Goal: Use online tool/utility: Utilize a website feature to perform a specific function

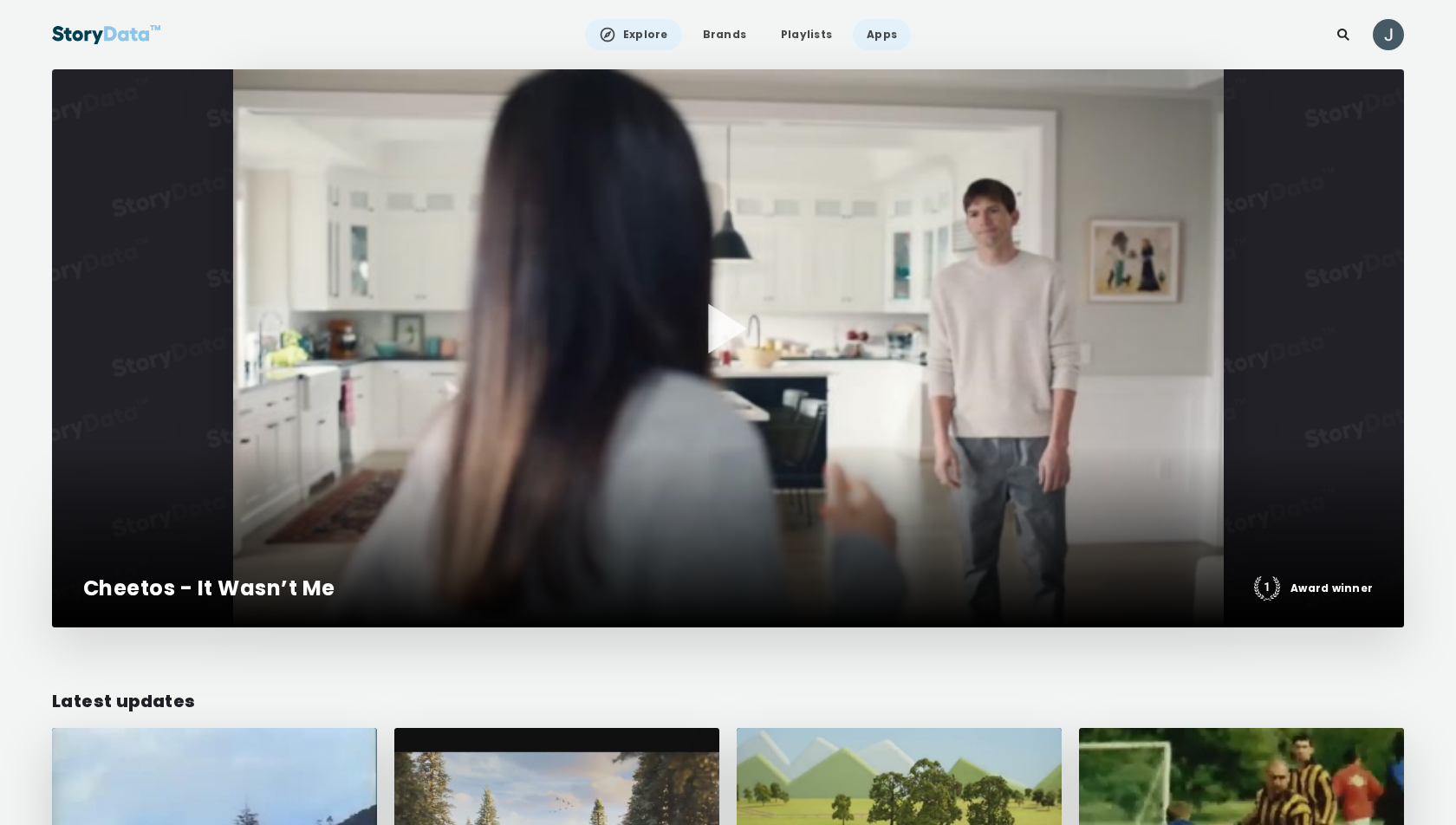
click at [876, 41] on link "Apps" at bounding box center [882, 35] width 58 height 31
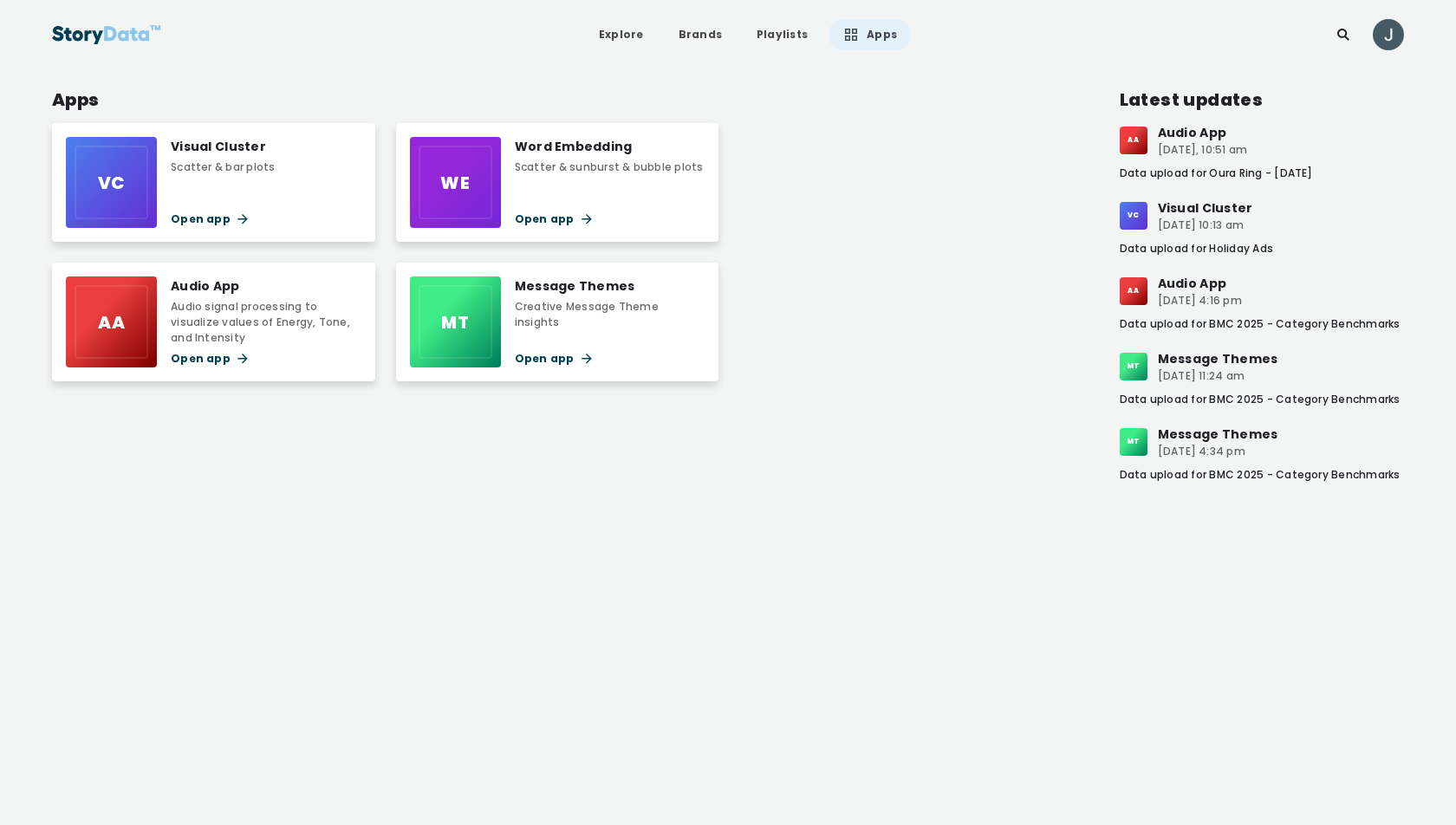
click at [250, 146] on div "Visual Cluster" at bounding box center [223, 147] width 104 height 19
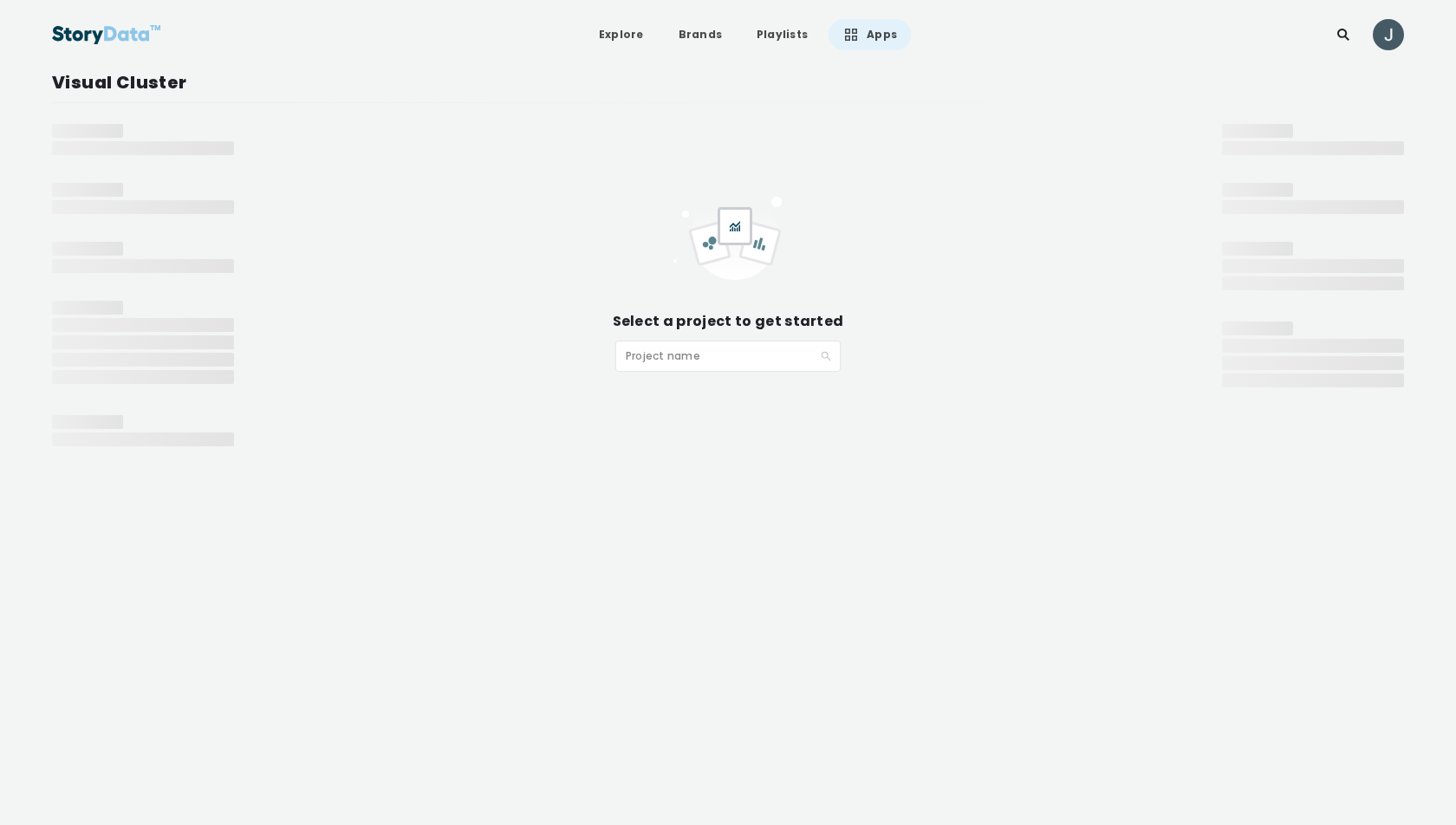
click at [732, 366] on span at bounding box center [721, 356] width 192 height 29
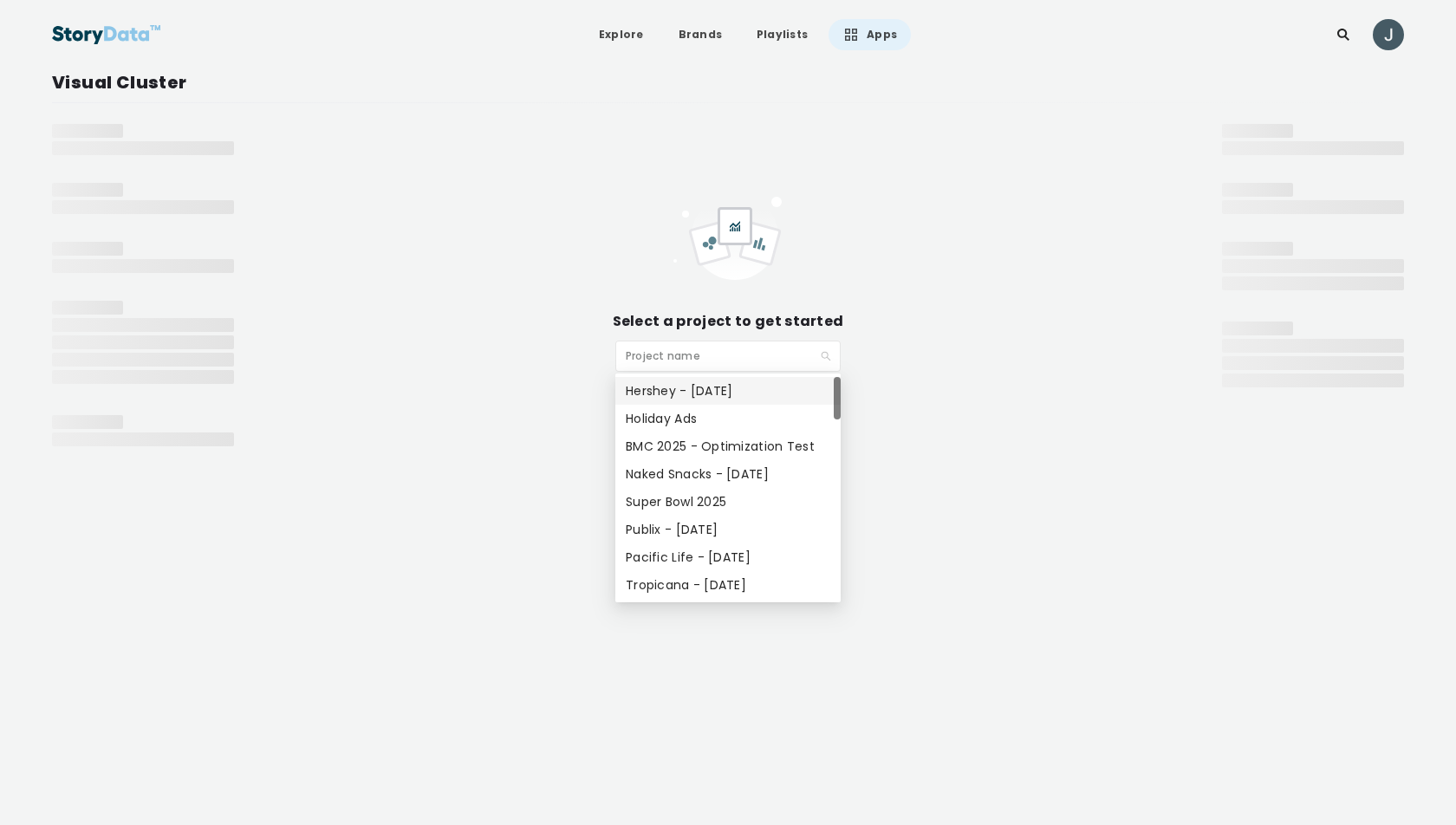
click at [407, 323] on div "Select a project to get started Project name" at bounding box center [728, 282] width 919 height 179
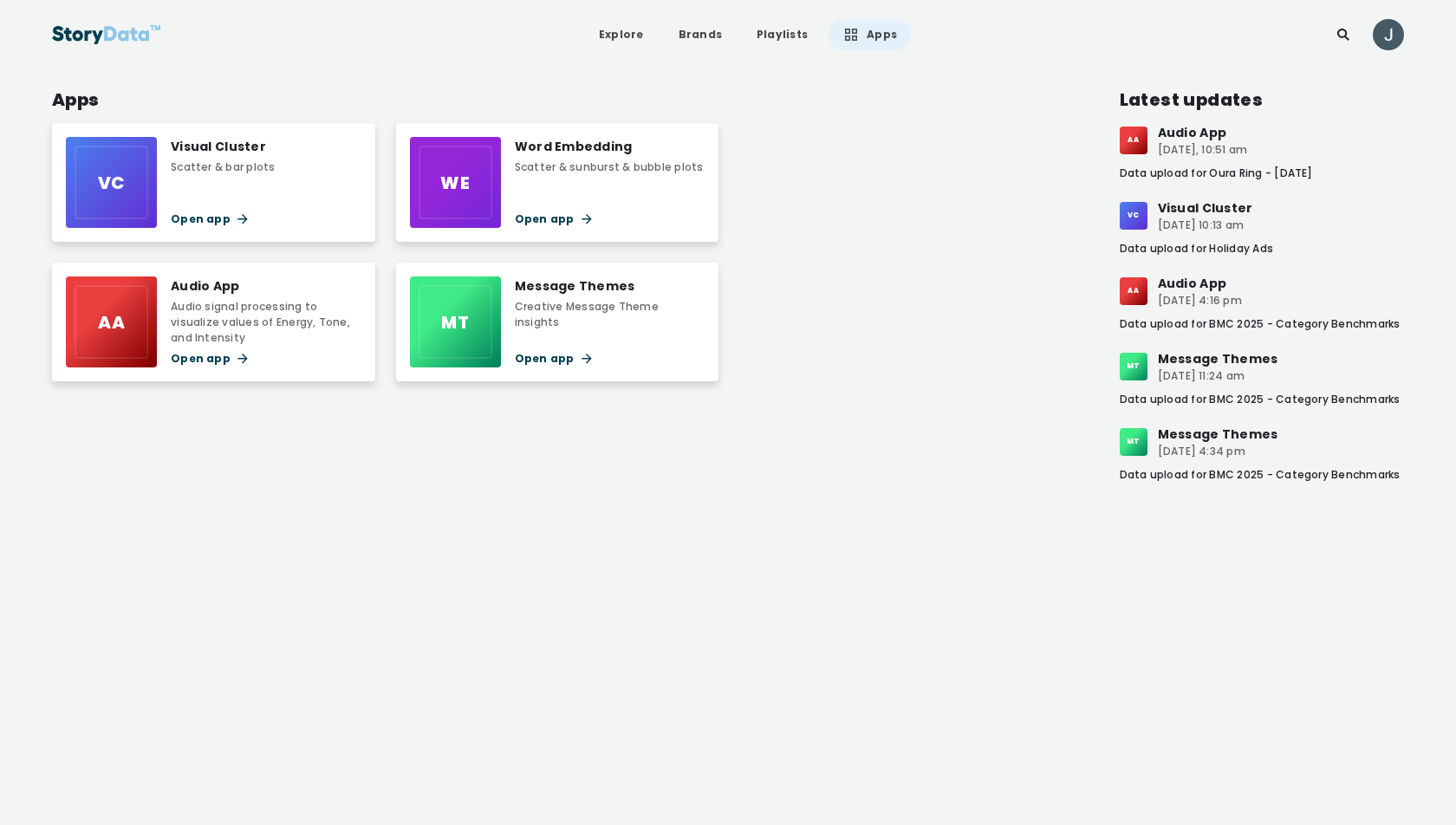
click at [638, 181] on div "Word Embedding Scatter & sunburst & bubble plots Open app" at bounding box center [608, 182] width 189 height 91
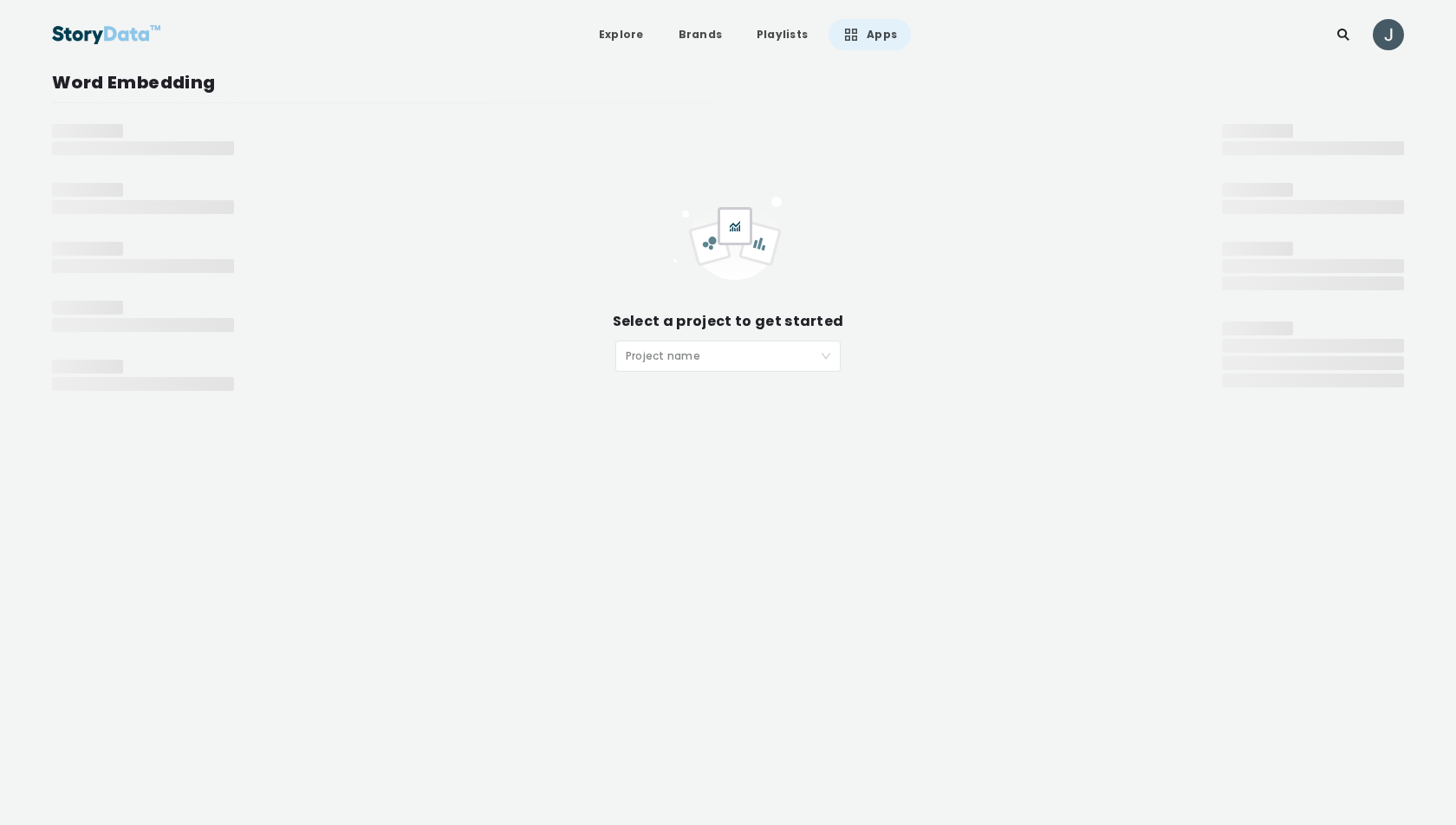
click at [693, 366] on span at bounding box center [721, 356] width 192 height 29
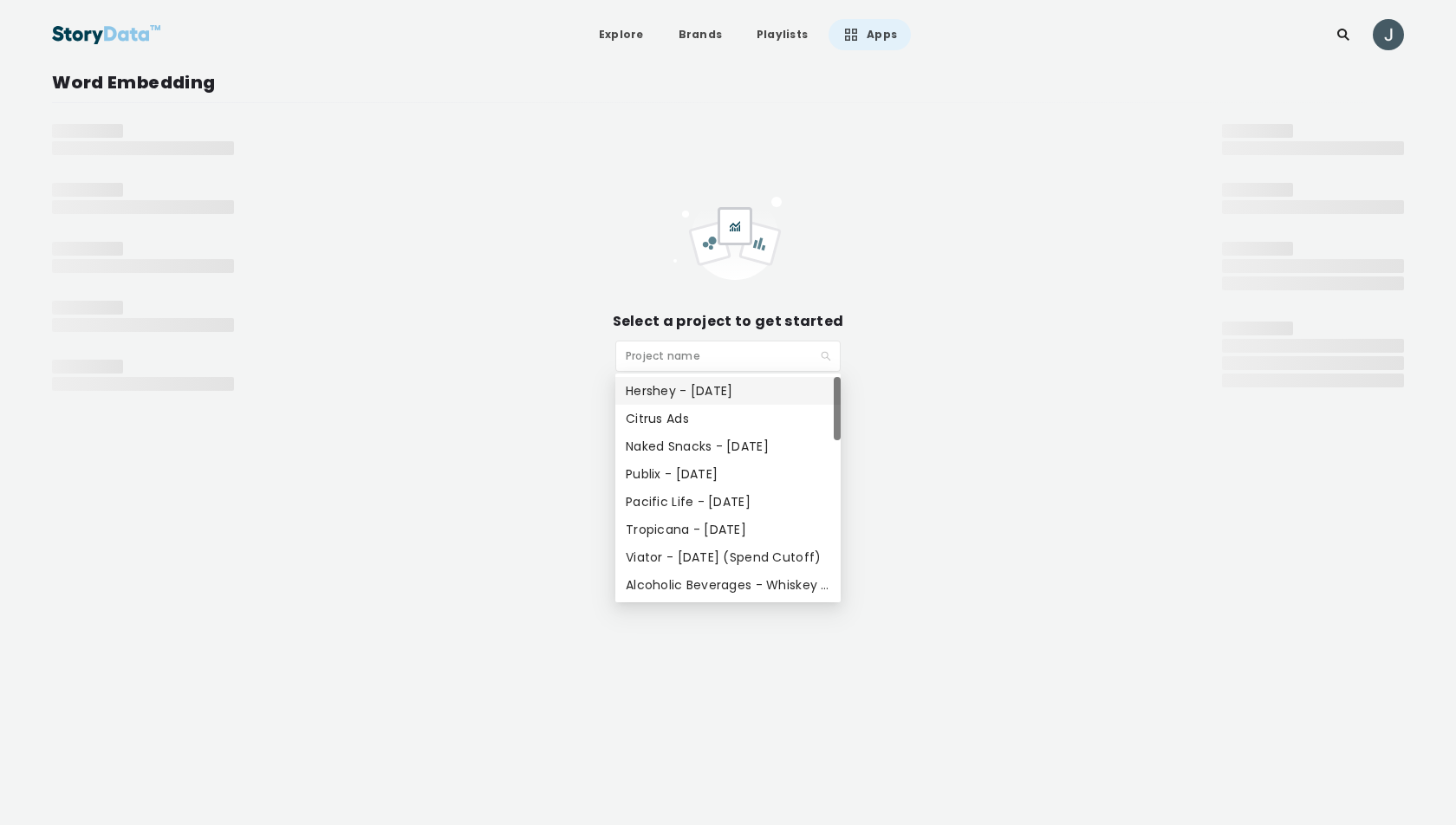
click at [457, 356] on div "Select a project to get started Project name" at bounding box center [728, 282] width 919 height 179
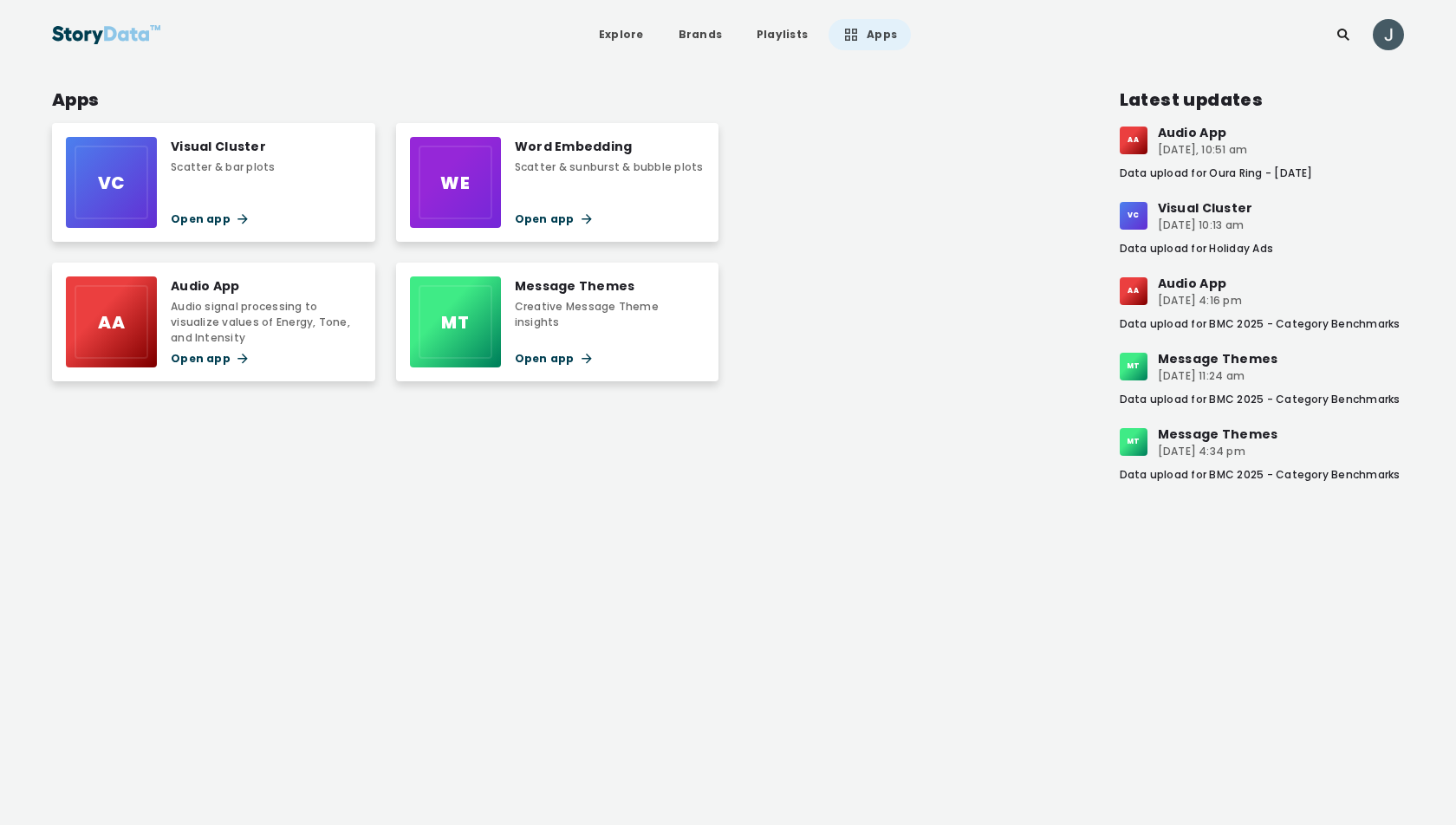
click at [275, 305] on div "Audio signal processing to visualize values of Energy, Tone, and Intensity" at bounding box center [266, 322] width 190 height 47
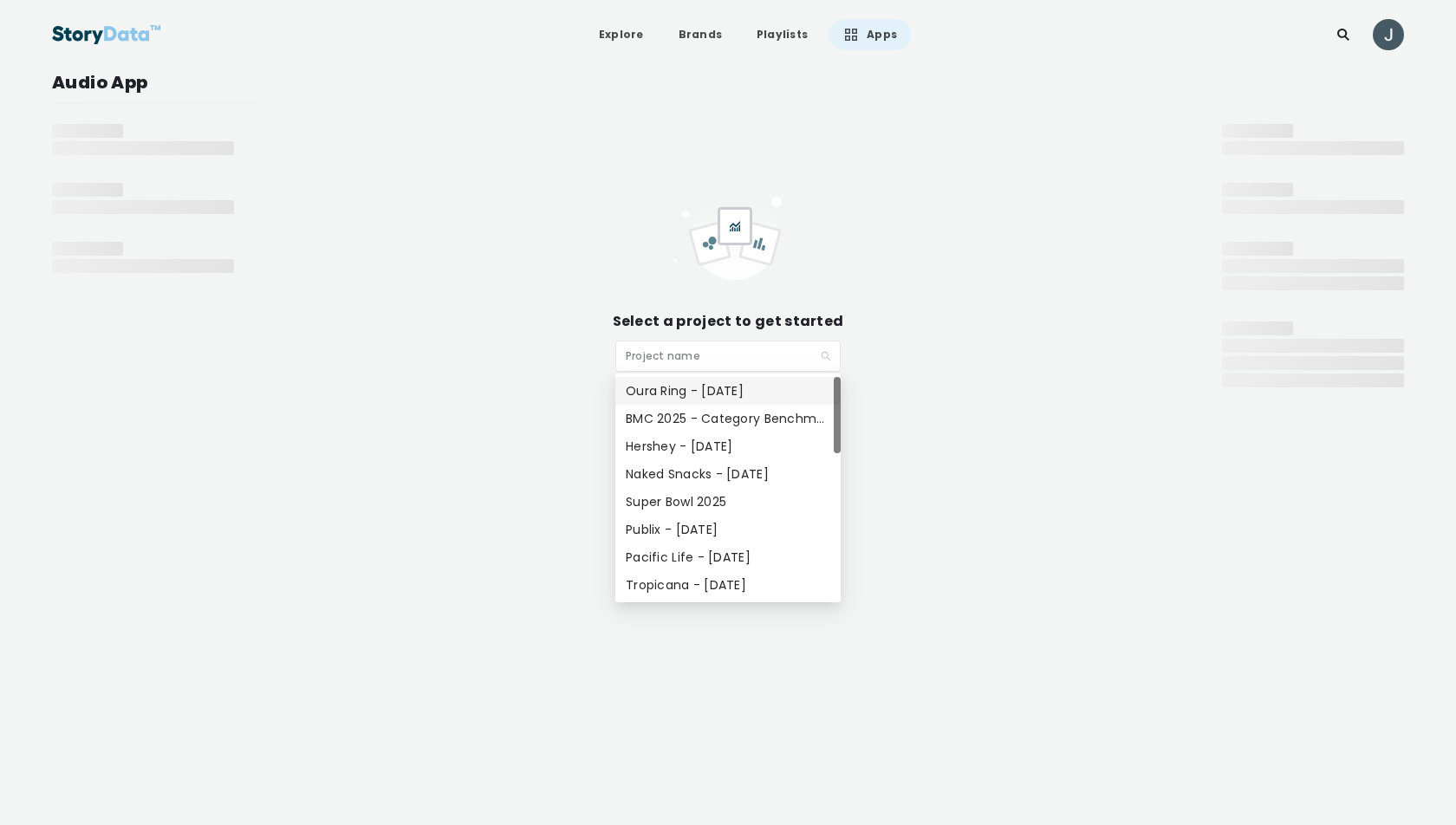
click at [693, 360] on input "search" at bounding box center [721, 354] width 192 height 26
click at [706, 392] on div "Oura Ring - [DATE]" at bounding box center [728, 391] width 204 height 19
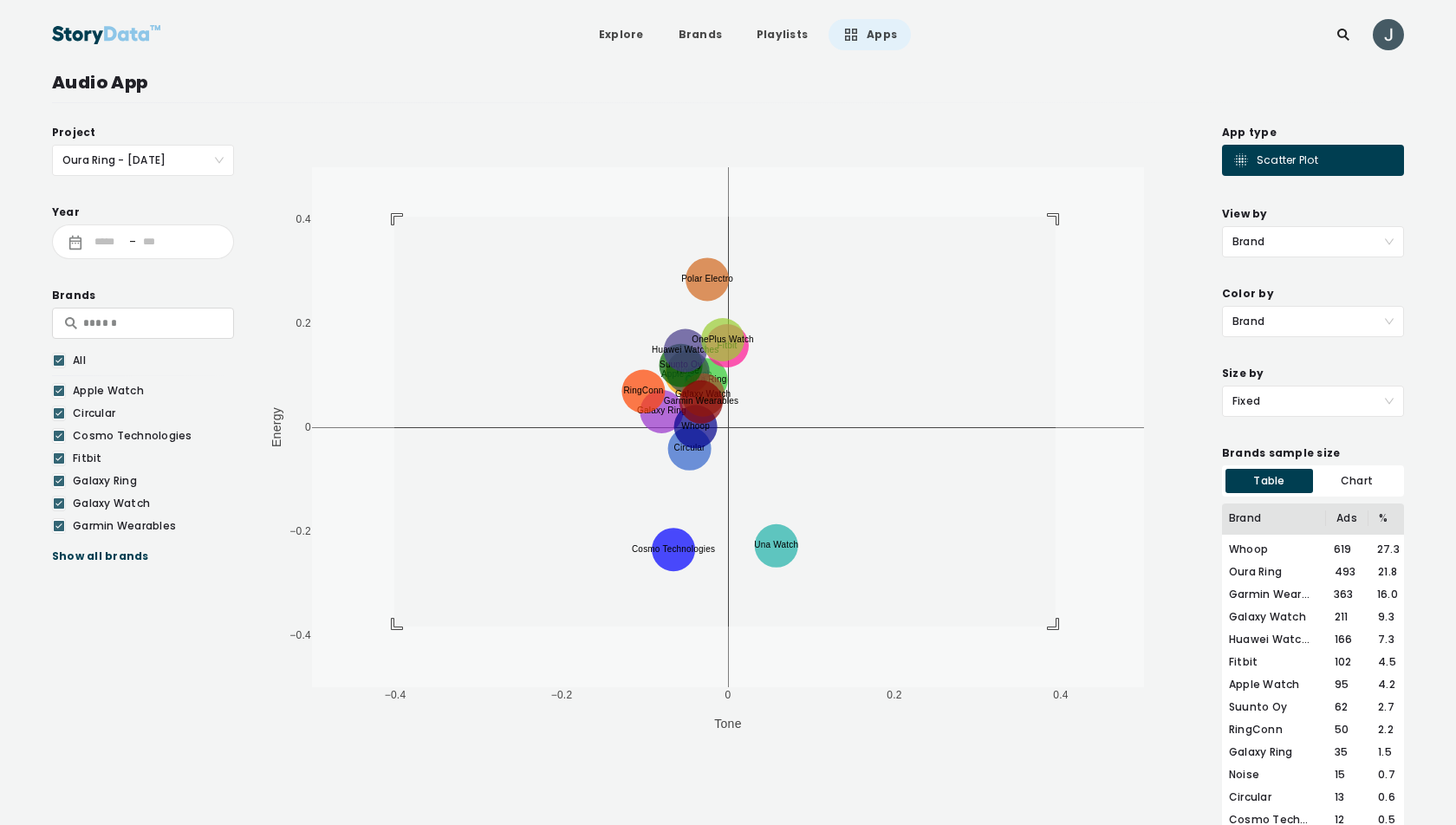
drag, startPoint x: 394, startPoint y: 217, endPoint x: 1055, endPoint y: 627, distance: 777.8
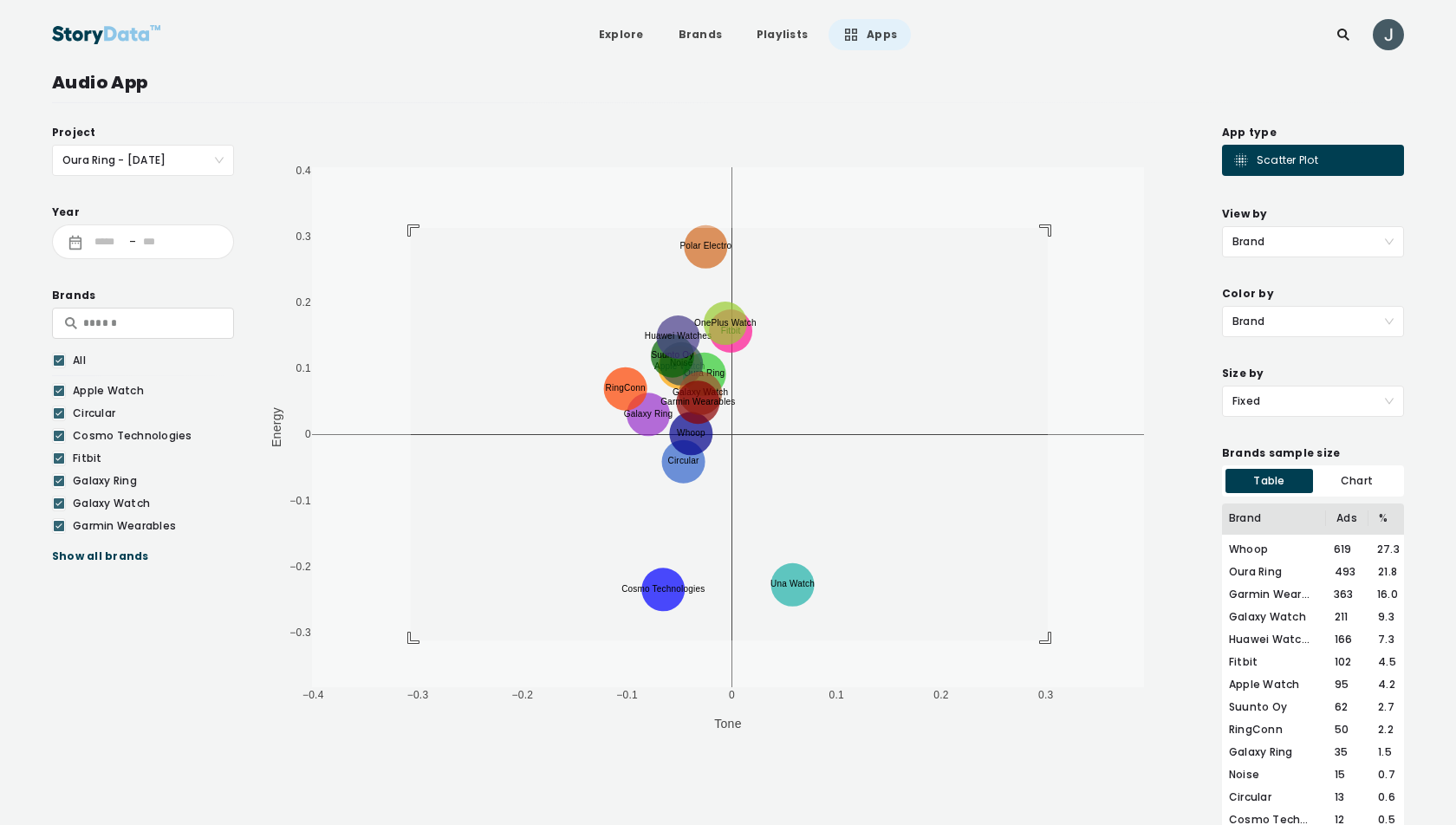
drag, startPoint x: 411, startPoint y: 227, endPoint x: 1047, endPoint y: 640, distance: 758.3
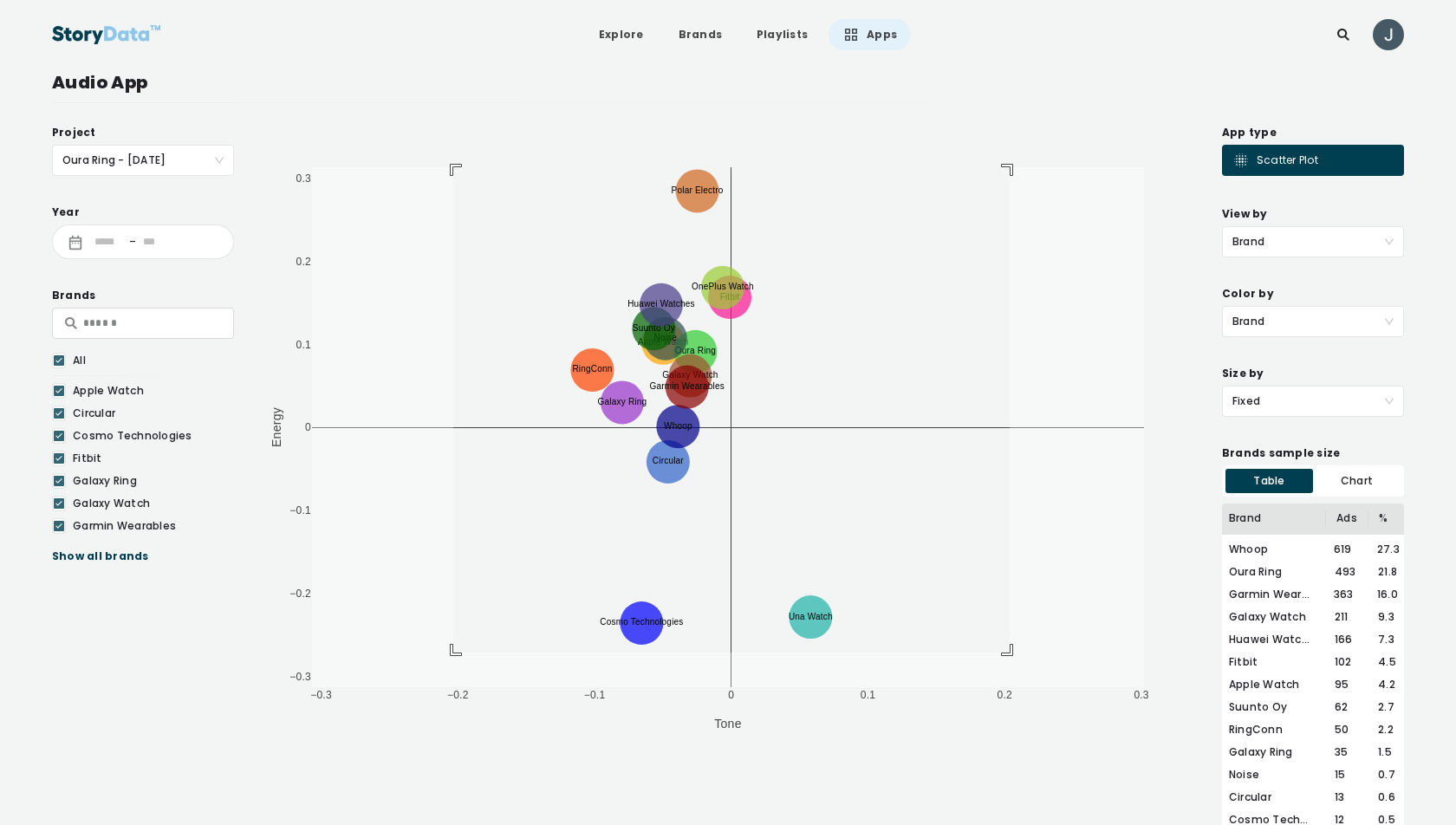
drag, startPoint x: 453, startPoint y: 652, endPoint x: 1009, endPoint y: 163, distance: 740.4
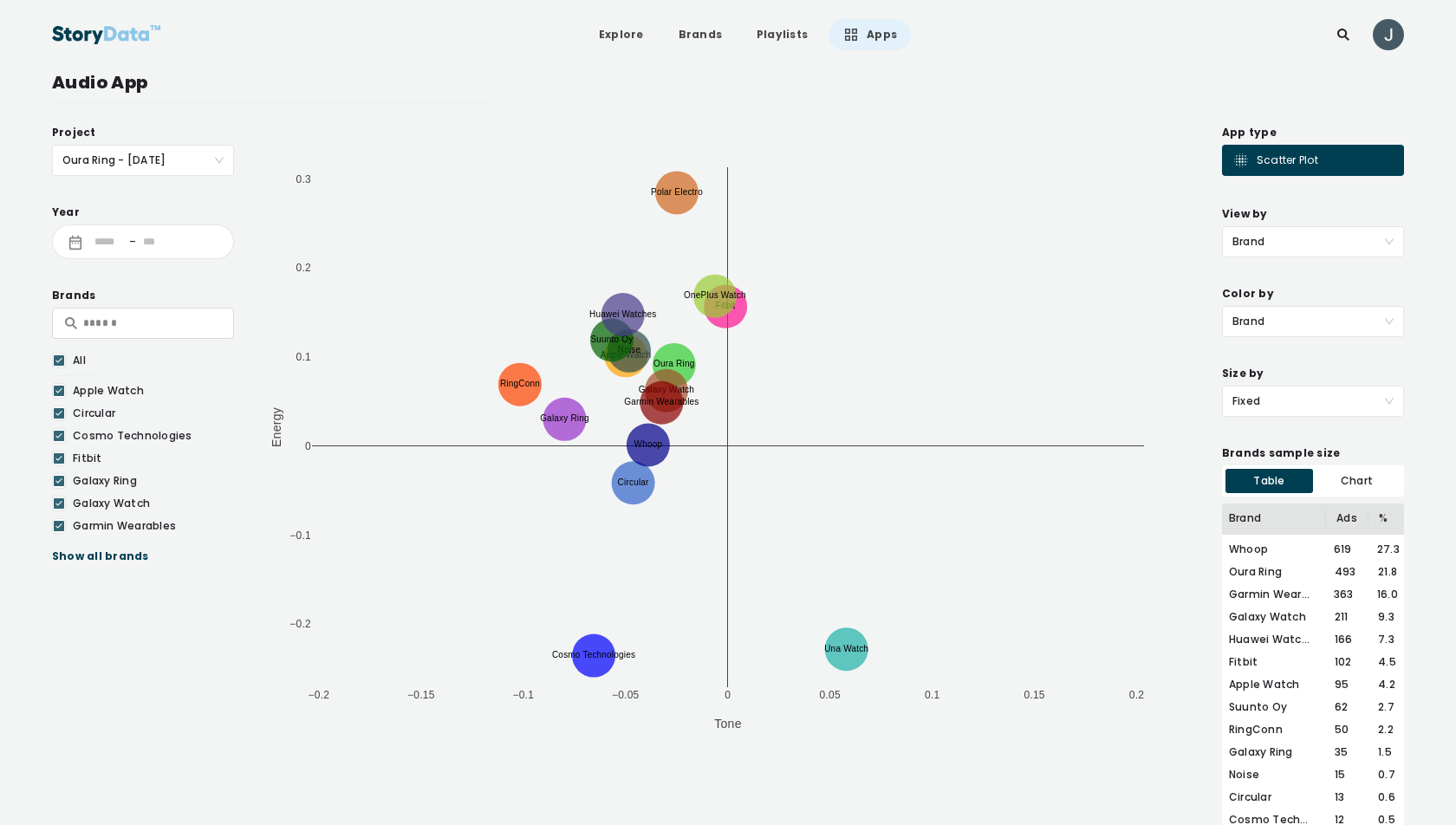
click at [1300, 317] on span "Brand" at bounding box center [1313, 321] width 161 height 29
click at [1284, 403] on span "Fixed" at bounding box center [1313, 401] width 161 height 29
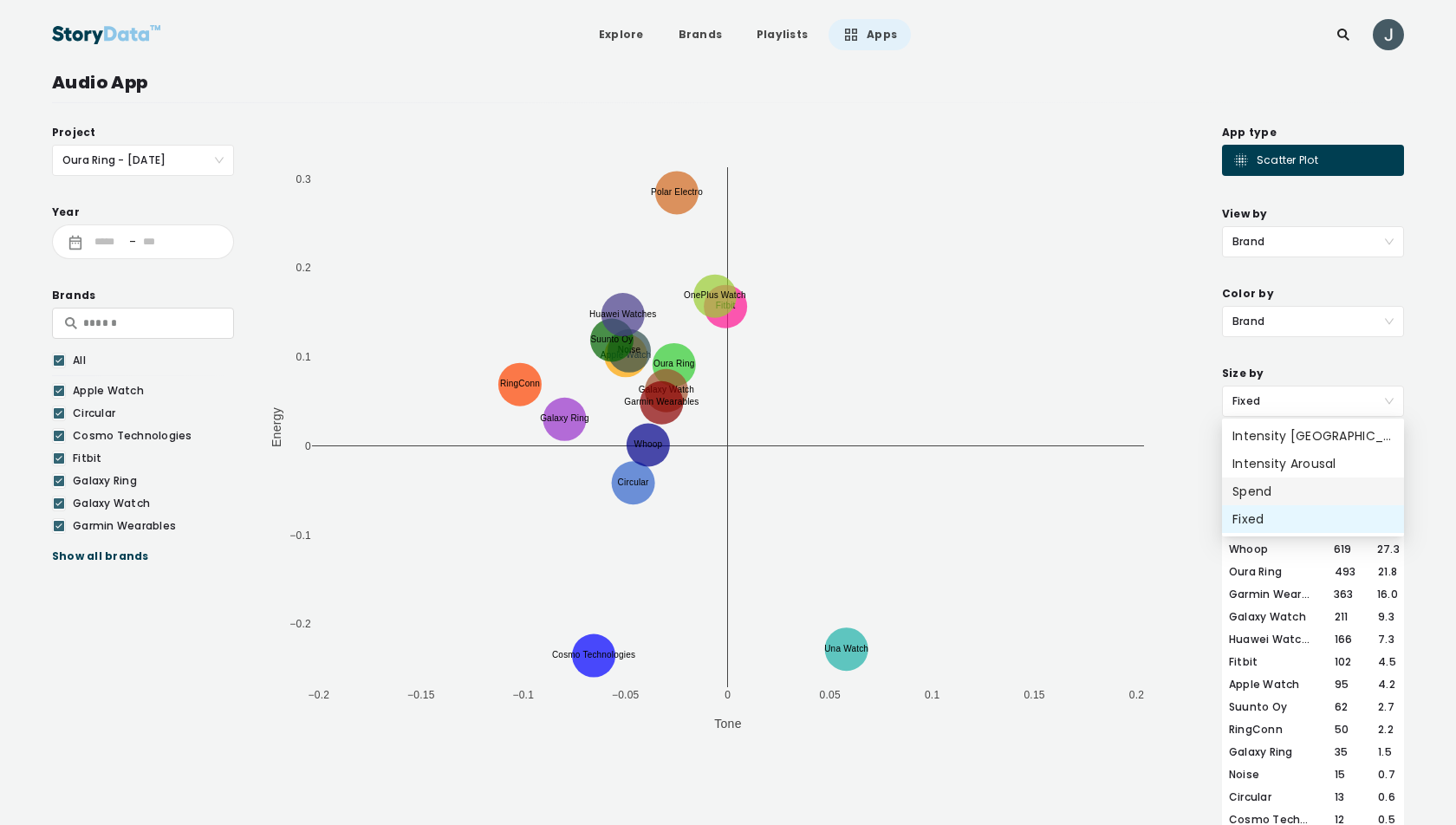
click at [1271, 488] on div "Spend" at bounding box center [1313, 491] width 161 height 19
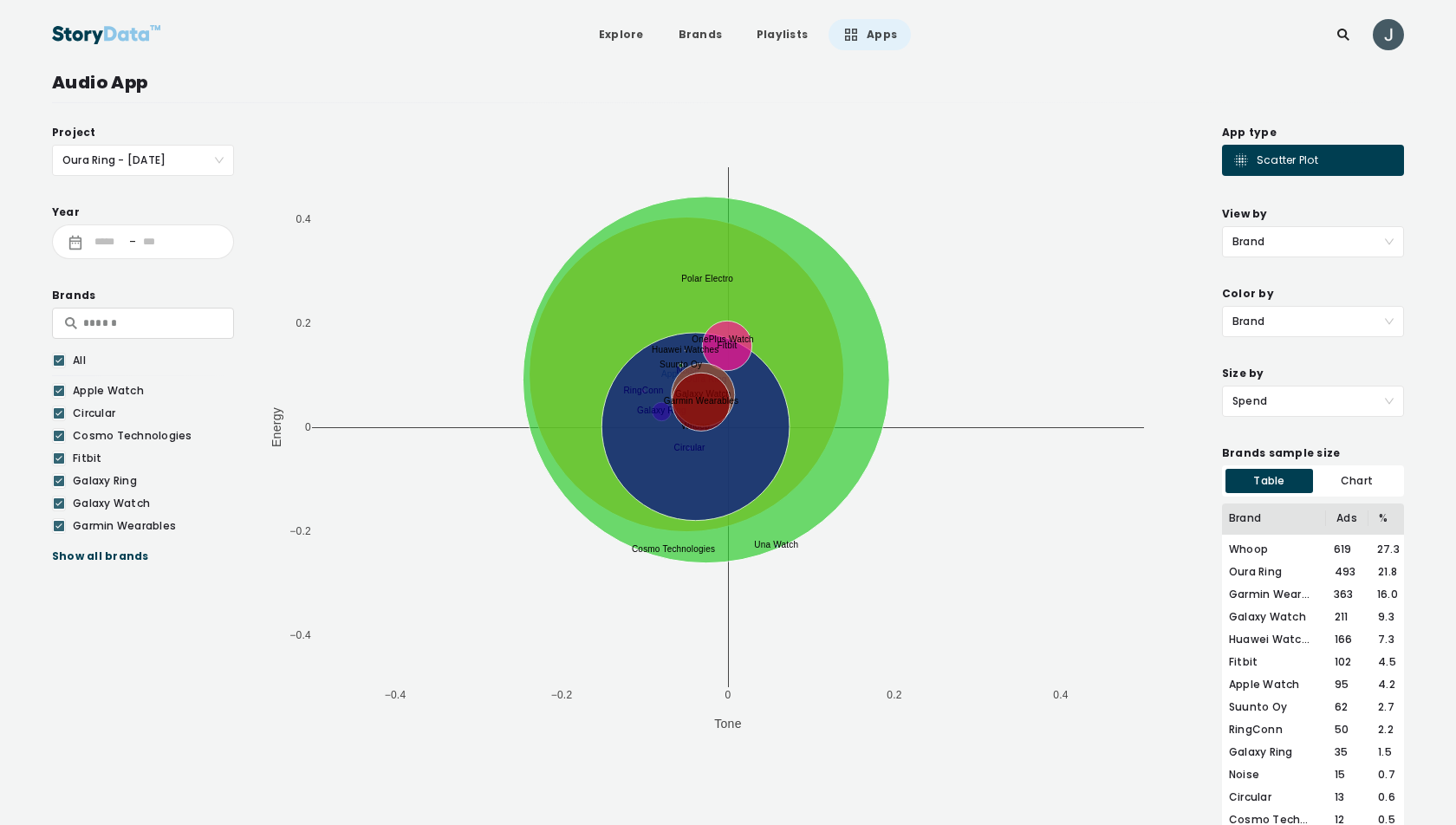
click at [1292, 400] on span "Spend" at bounding box center [1313, 401] width 161 height 29
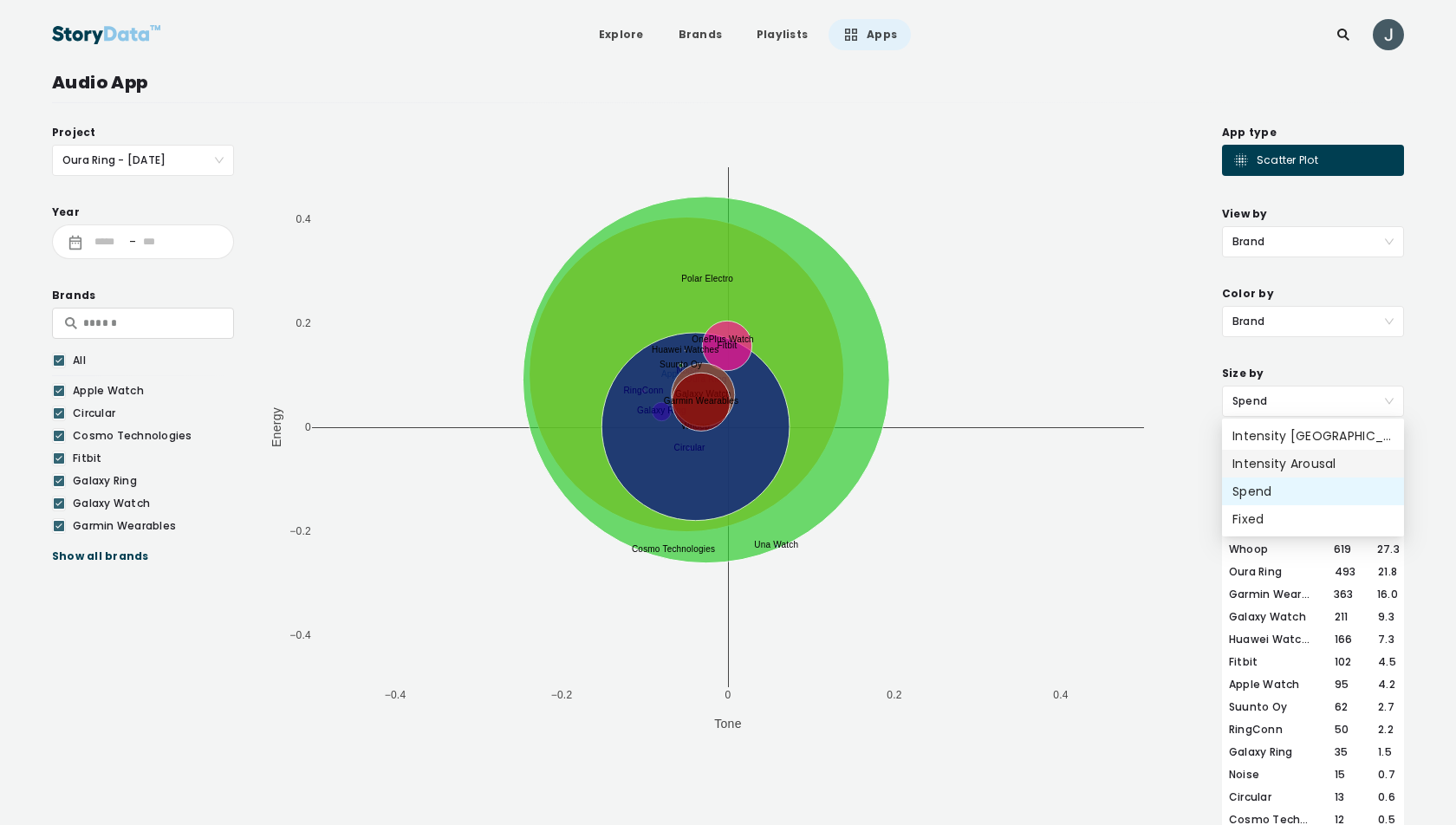
click at [1320, 454] on div "Intensity Arousal" at bounding box center [1313, 464] width 161 height 19
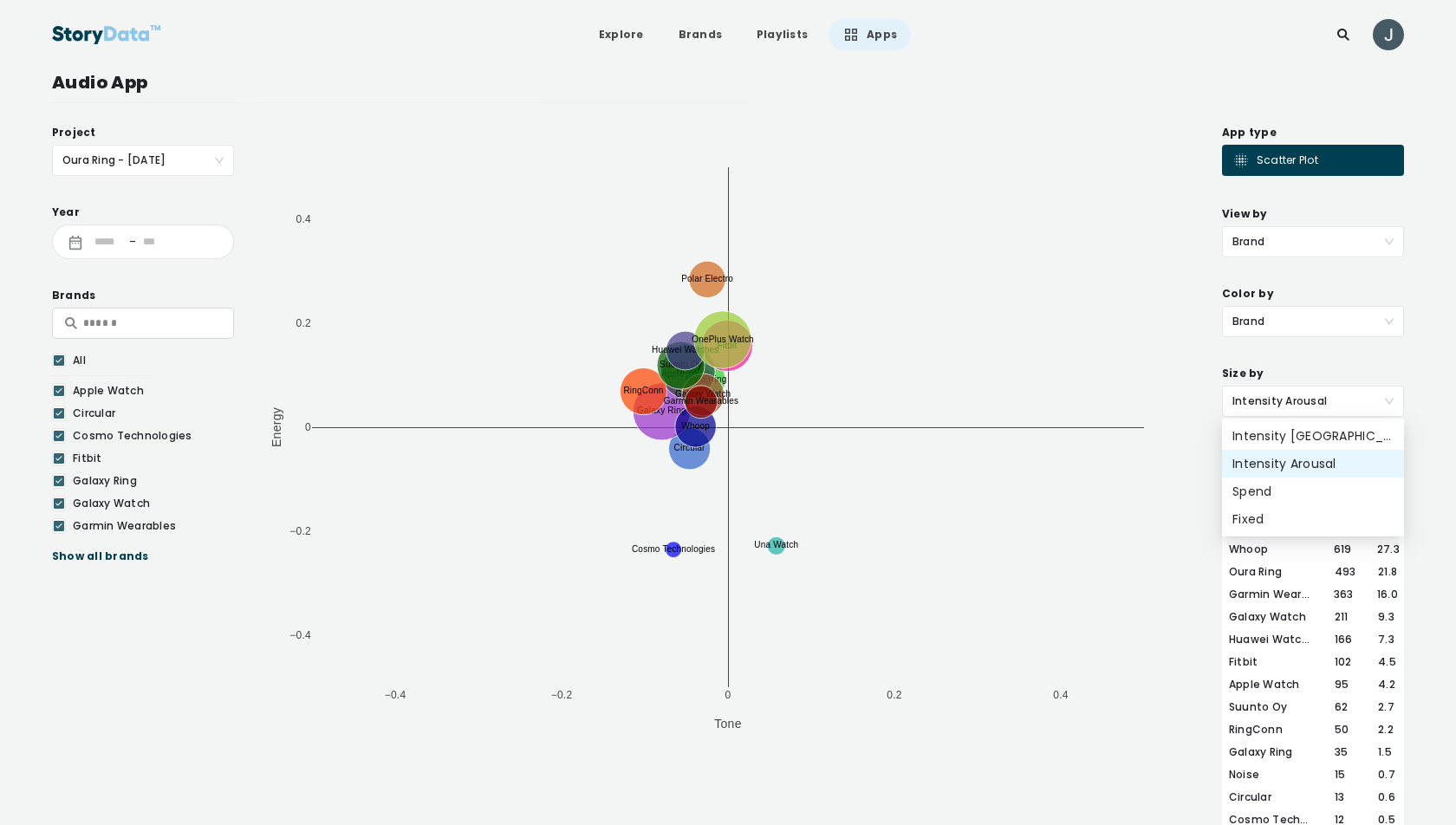
click at [1329, 400] on span "Intensity Arousal" at bounding box center [1313, 401] width 161 height 29
click at [1311, 443] on div "Intensity [GEOGRAPHIC_DATA]" at bounding box center [1313, 436] width 161 height 19
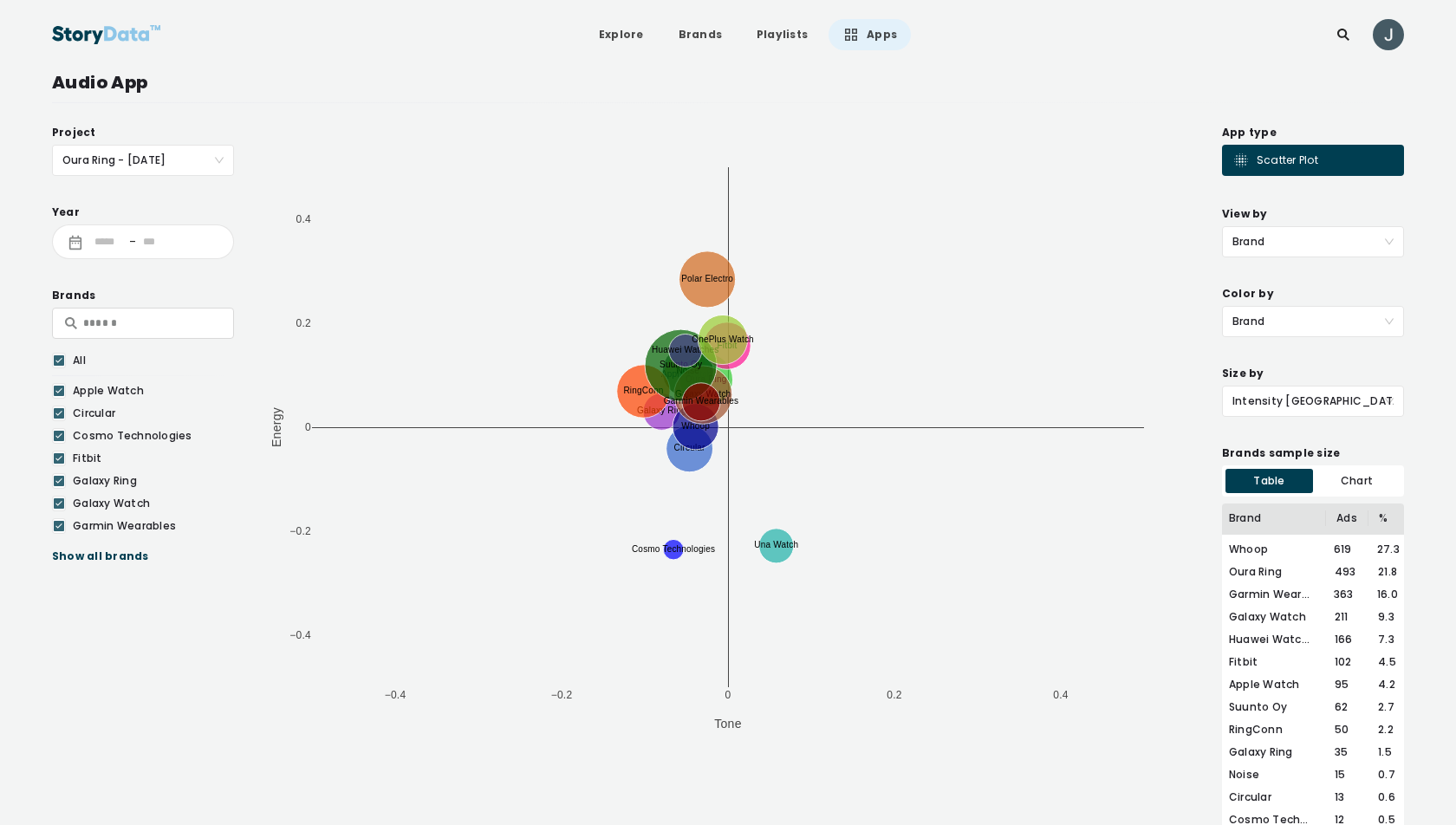
click at [1321, 399] on span "Intensity [GEOGRAPHIC_DATA]" at bounding box center [1313, 401] width 161 height 29
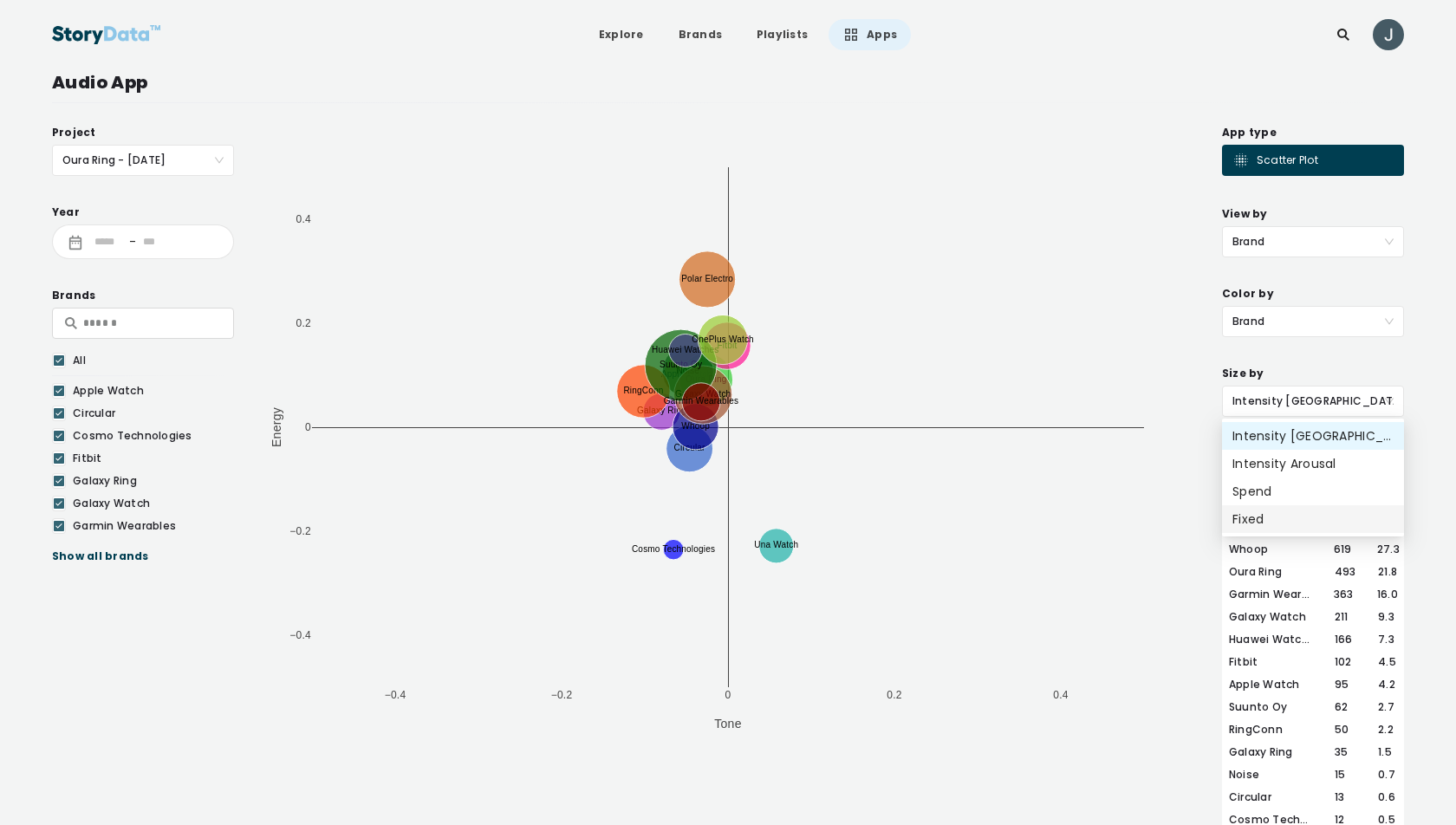
click at [1276, 513] on div "Fixed" at bounding box center [1313, 520] width 161 height 19
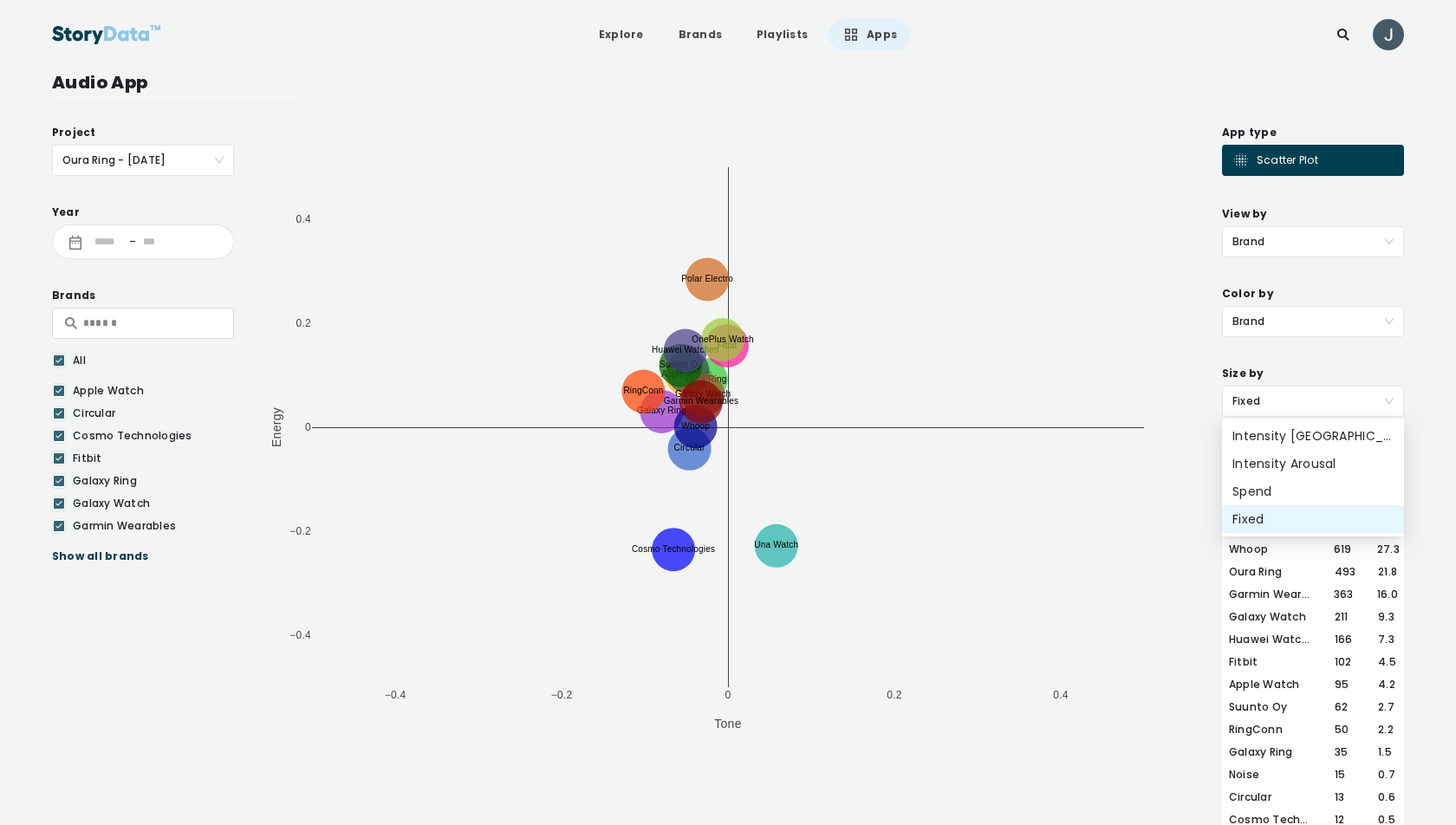
click at [1265, 396] on span "Fixed" at bounding box center [1313, 401] width 161 height 29
click at [1298, 451] on div "Intensity Arousal" at bounding box center [1313, 463] width 182 height 27
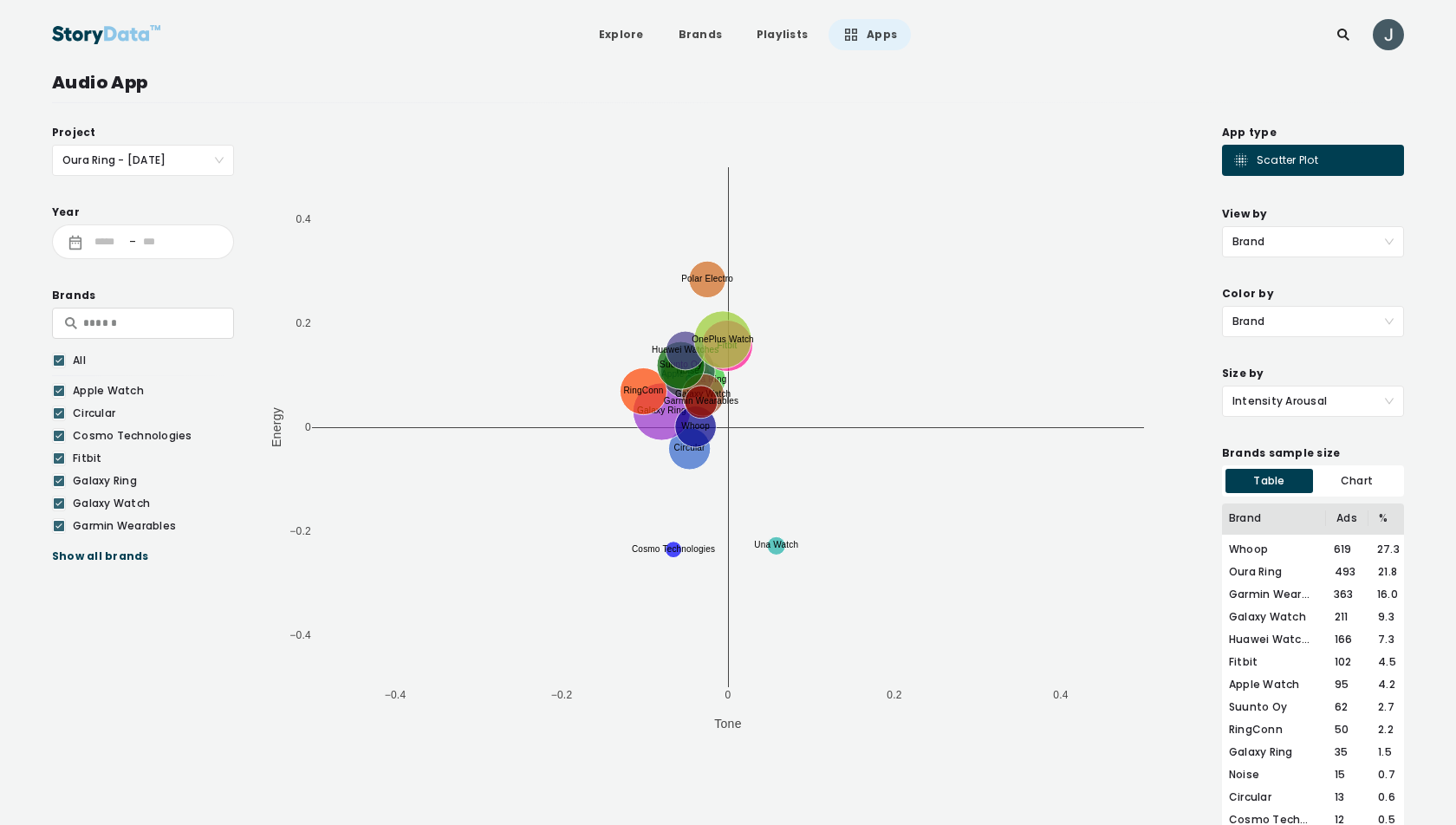
click at [1336, 392] on span "Intensity Arousal" at bounding box center [1313, 401] width 161 height 29
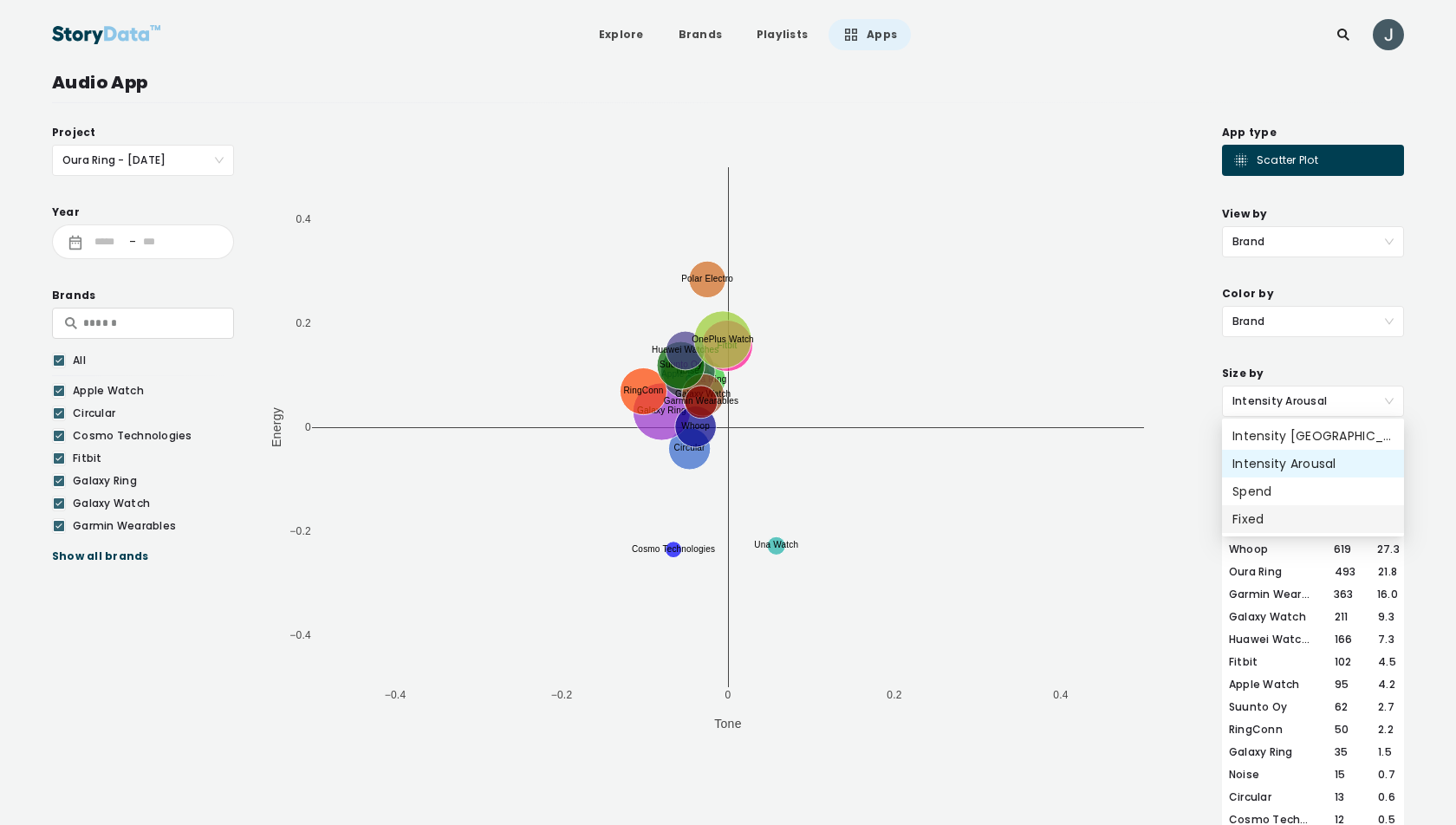
click at [1281, 520] on div "Fixed" at bounding box center [1313, 520] width 161 height 19
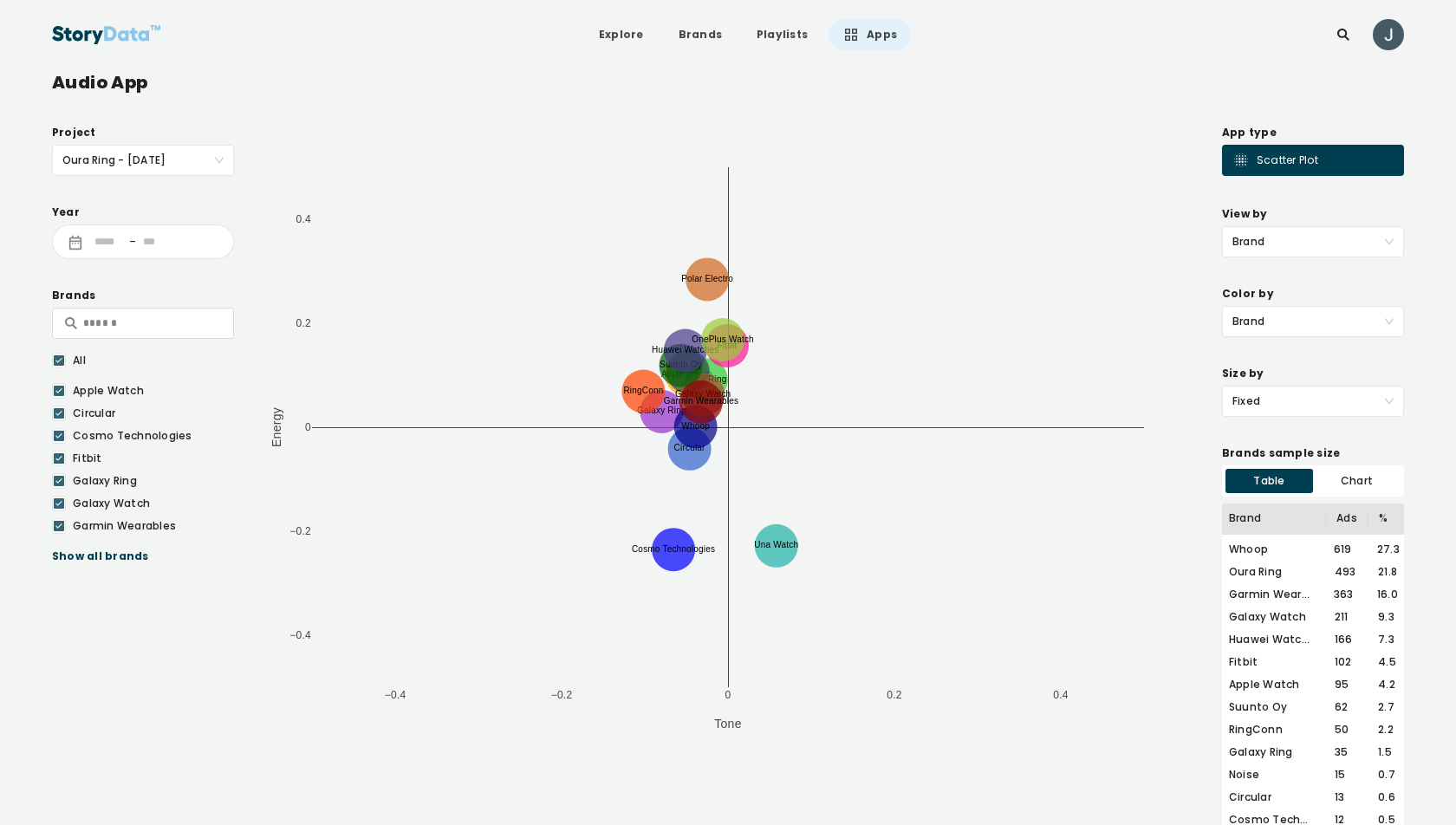
click at [1277, 320] on span "Brand" at bounding box center [1313, 321] width 161 height 29
click at [1263, 246] on span "Brand" at bounding box center [1313, 241] width 161 height 29
click at [1276, 328] on div "Brand & Year" at bounding box center [1313, 332] width 161 height 19
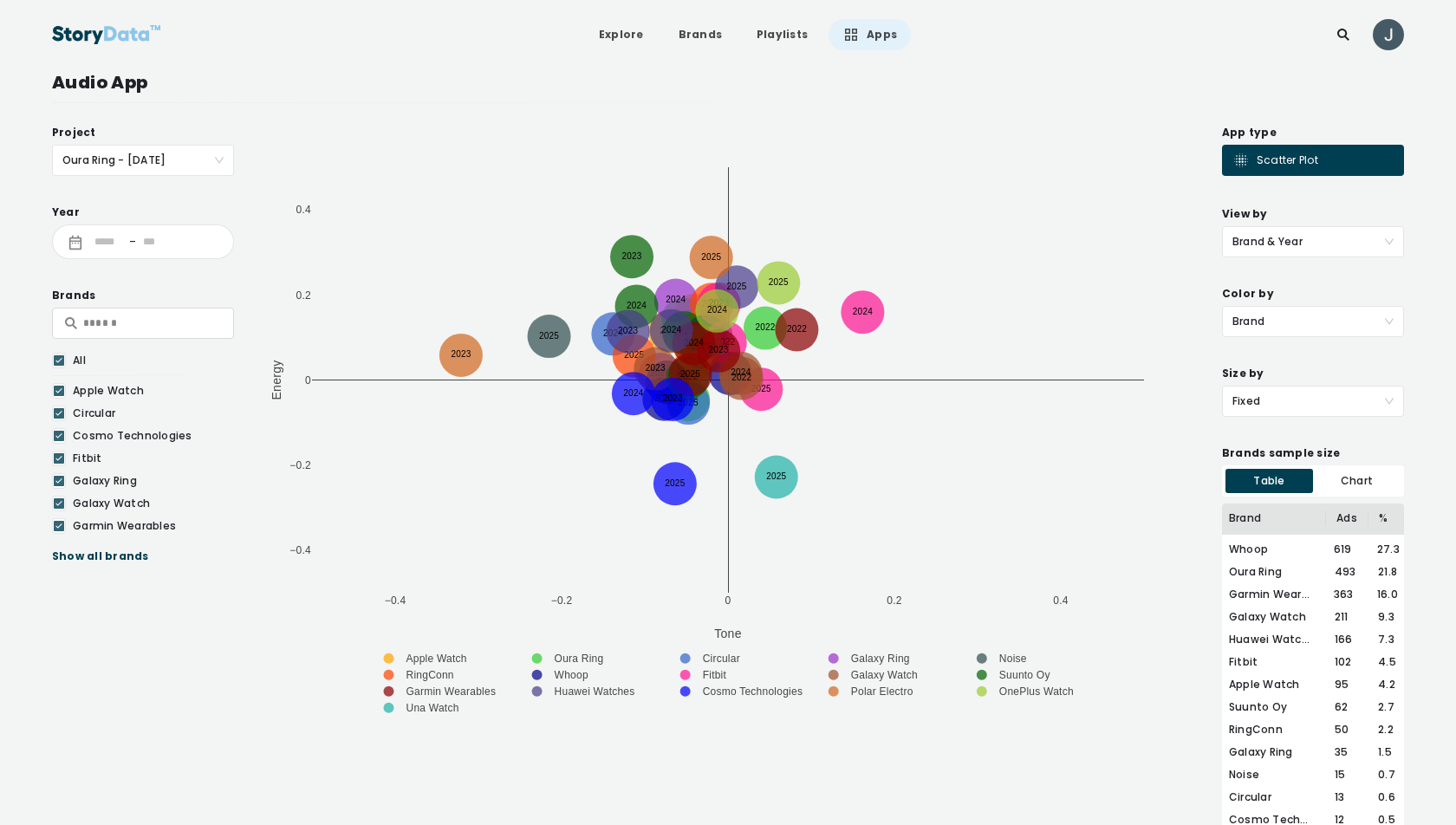
click at [61, 356] on icon at bounding box center [59, 360] width 11 height 18
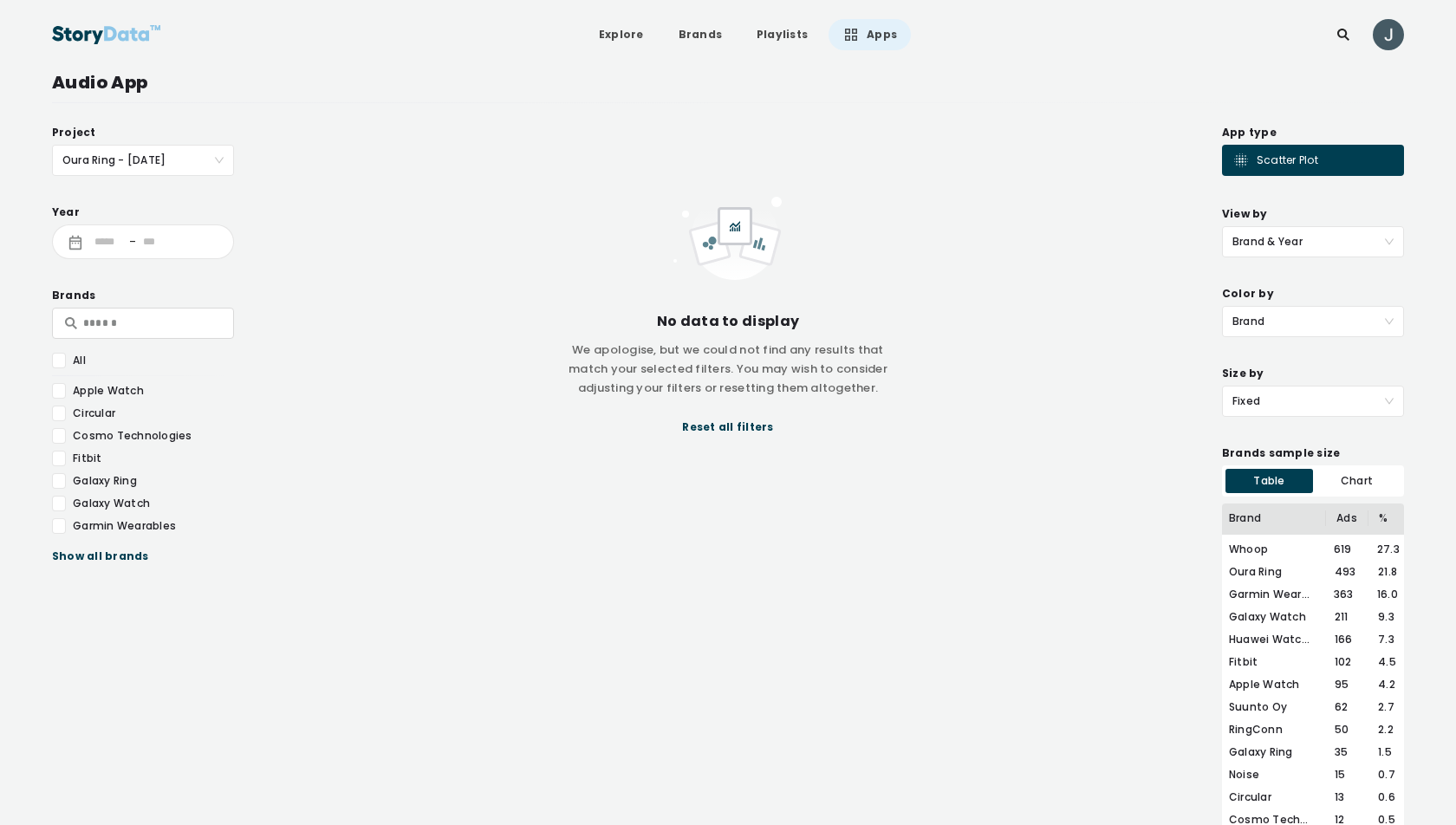
click at [79, 554] on div "Show all brands" at bounding box center [143, 557] width 182 height 18
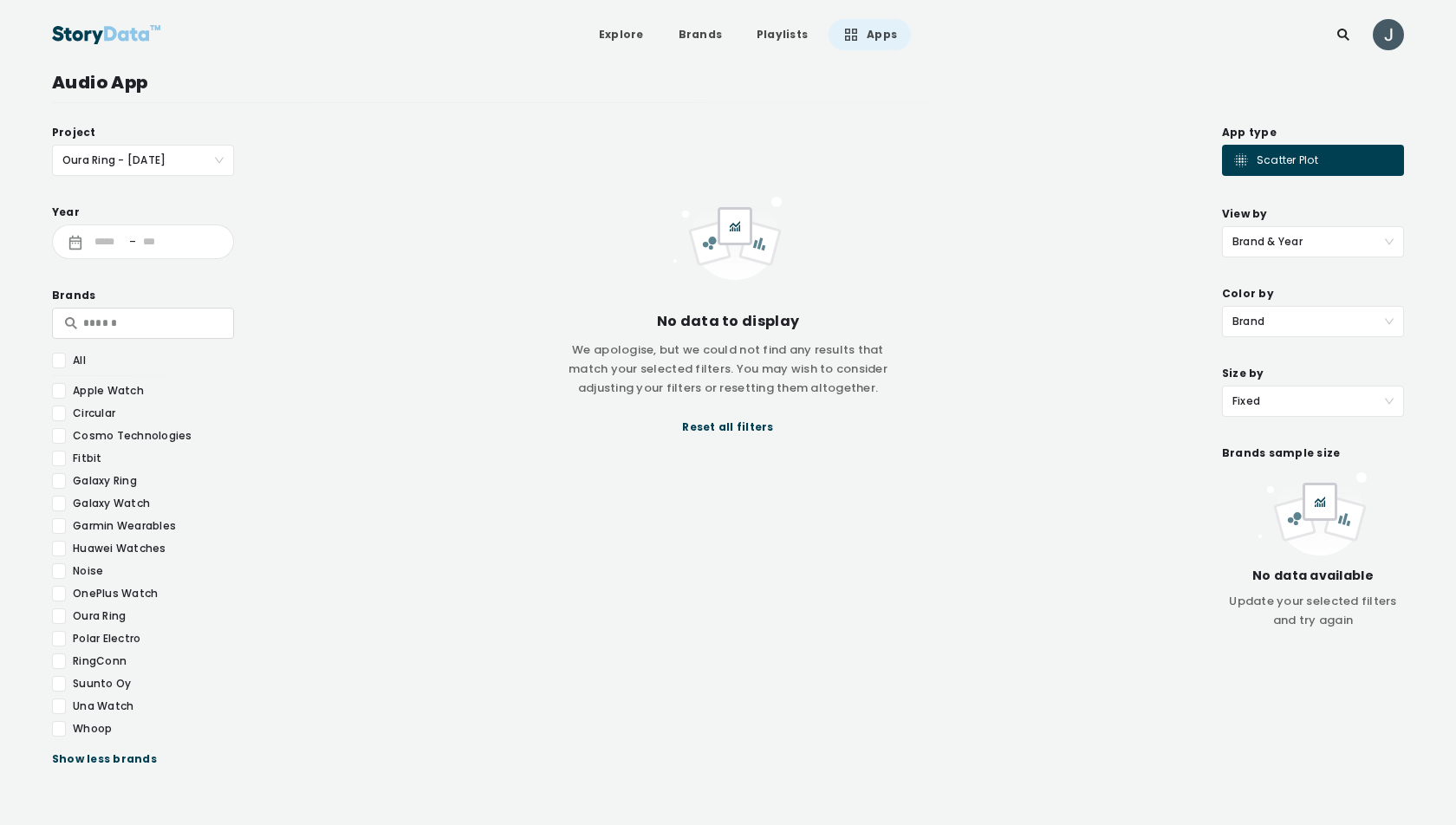
click at [60, 610] on div at bounding box center [59, 616] width 14 height 16
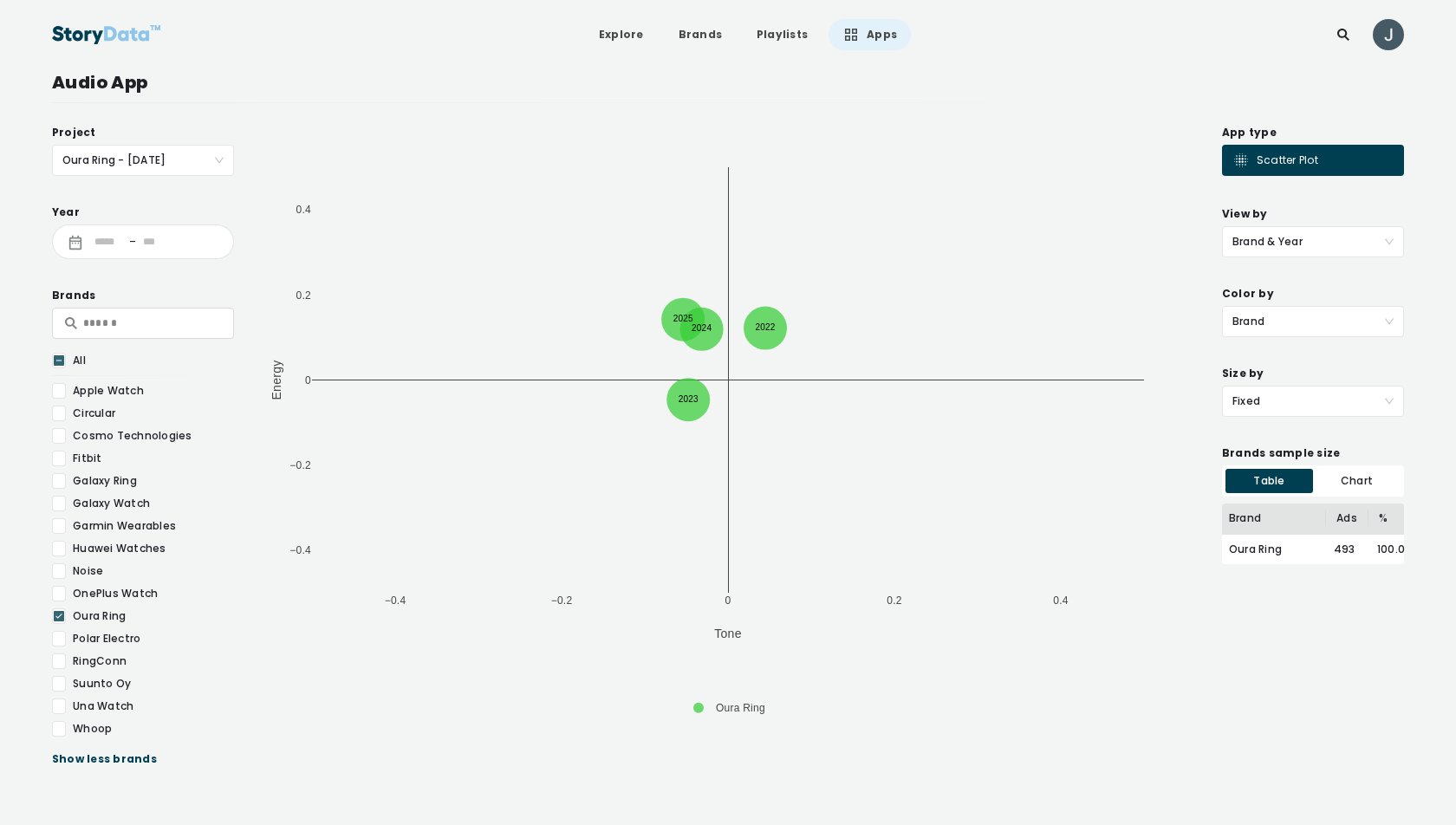
click at [64, 357] on div at bounding box center [59, 360] width 14 height 16
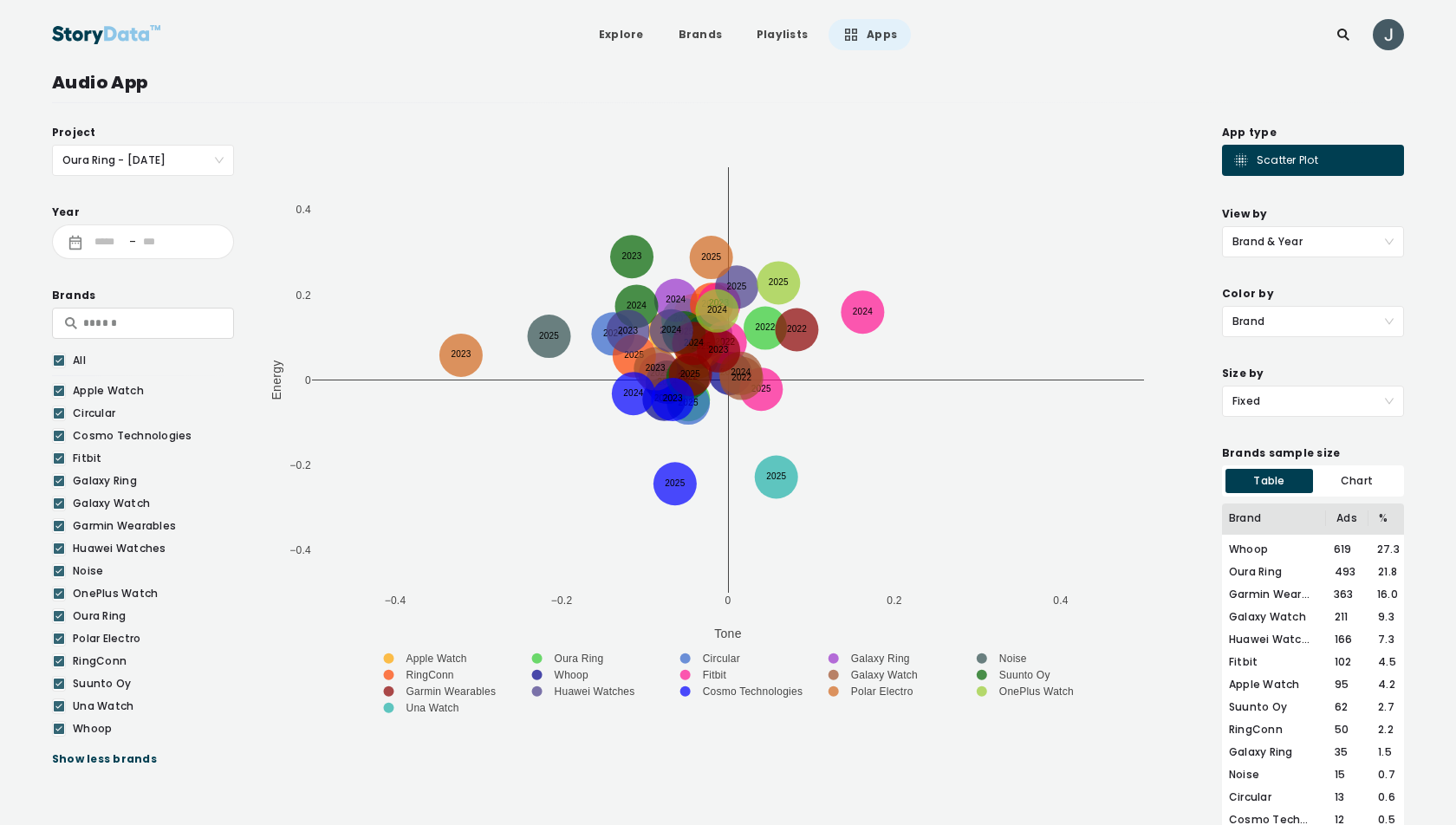
click at [169, 245] on input at bounding box center [157, 242] width 27 height 16
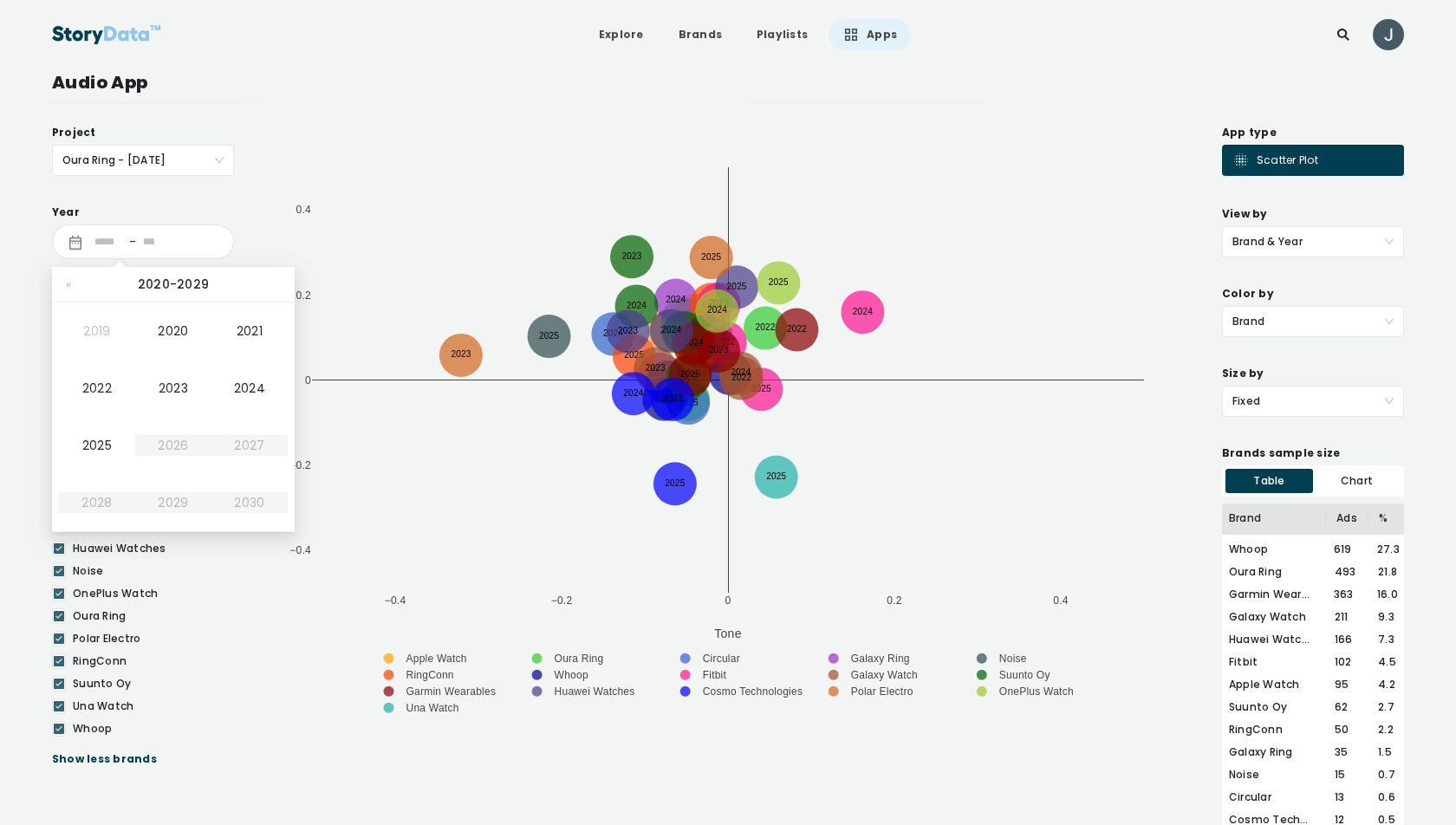
click at [1324, 239] on span "Brand & Year" at bounding box center [1313, 241] width 161 height 29
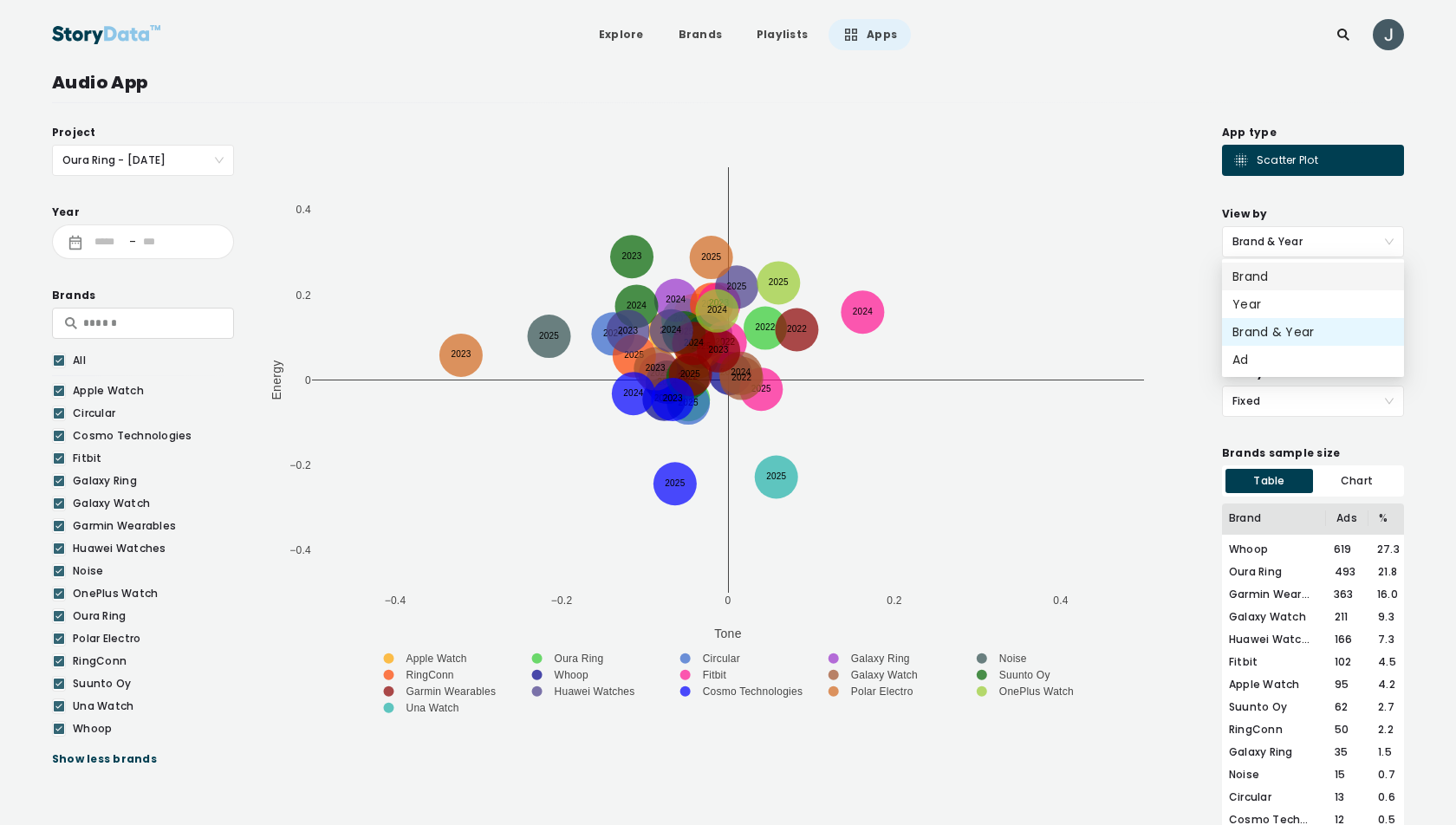
click at [1270, 274] on div "Brand" at bounding box center [1313, 277] width 161 height 19
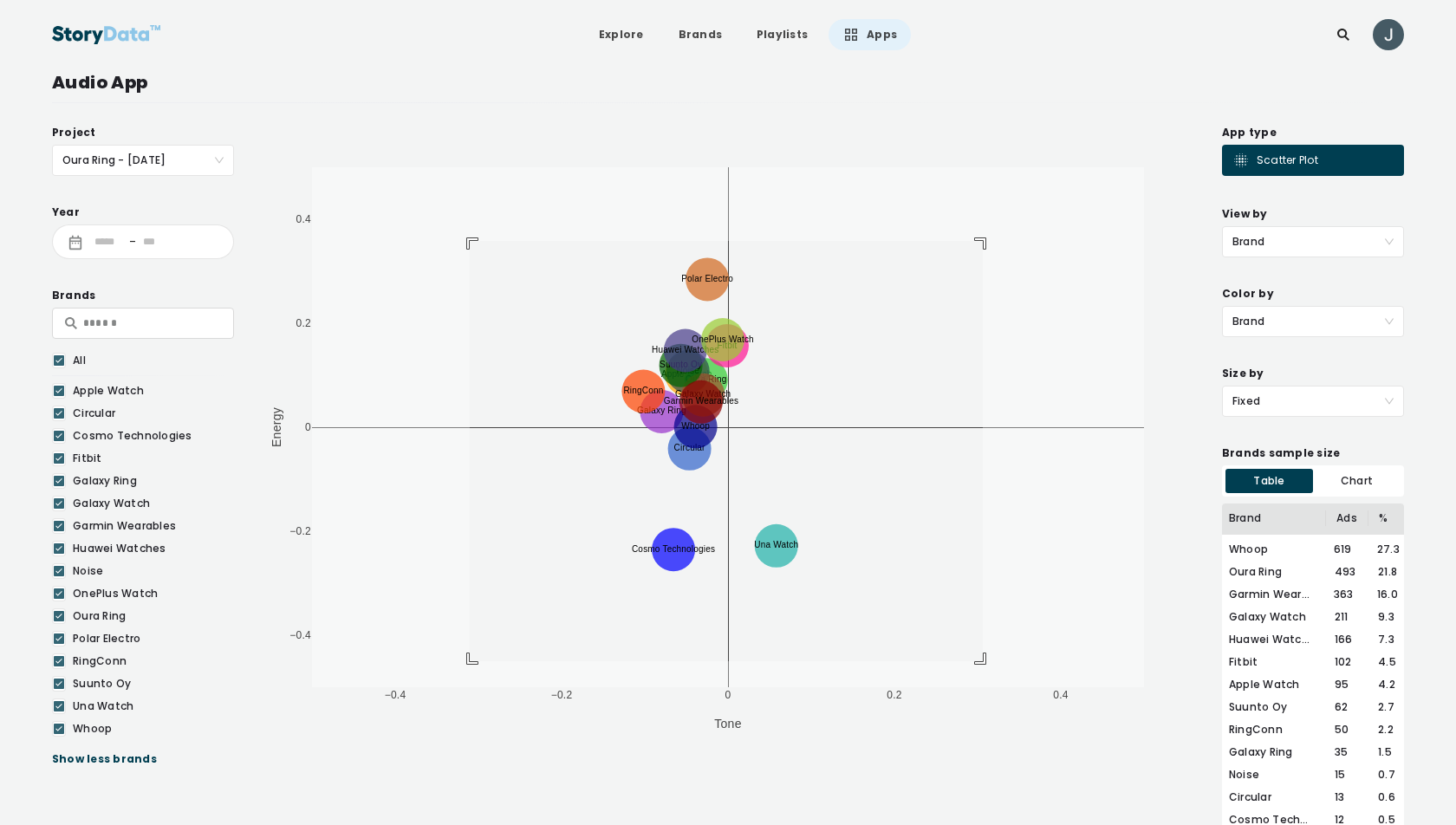
drag, startPoint x: 470, startPoint y: 241, endPoint x: 982, endPoint y: 661, distance: 662.2
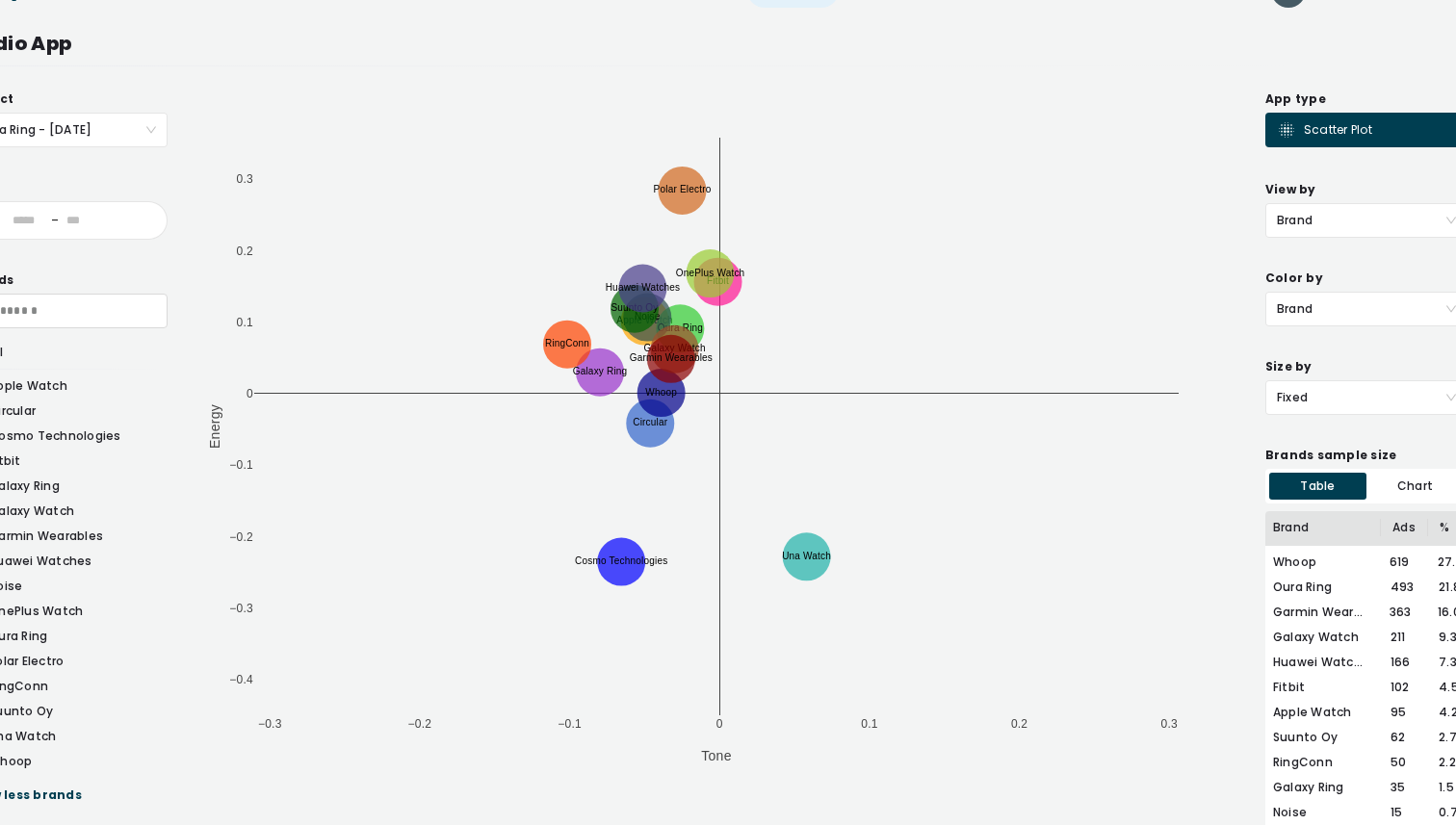
scroll to position [66, 94]
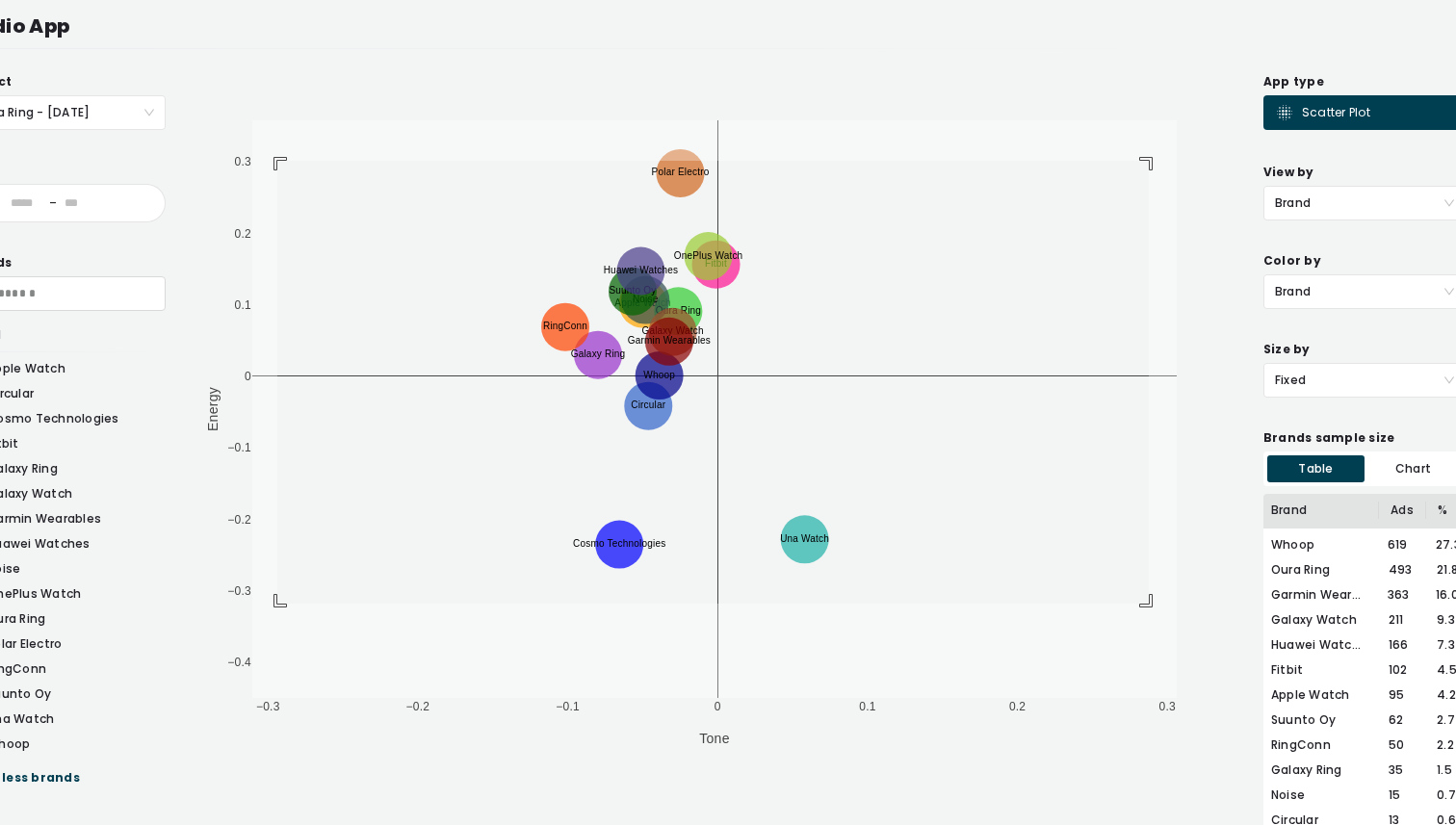
drag, startPoint x: 277, startPoint y: 160, endPoint x: 1149, endPoint y: 604, distance: 978.5
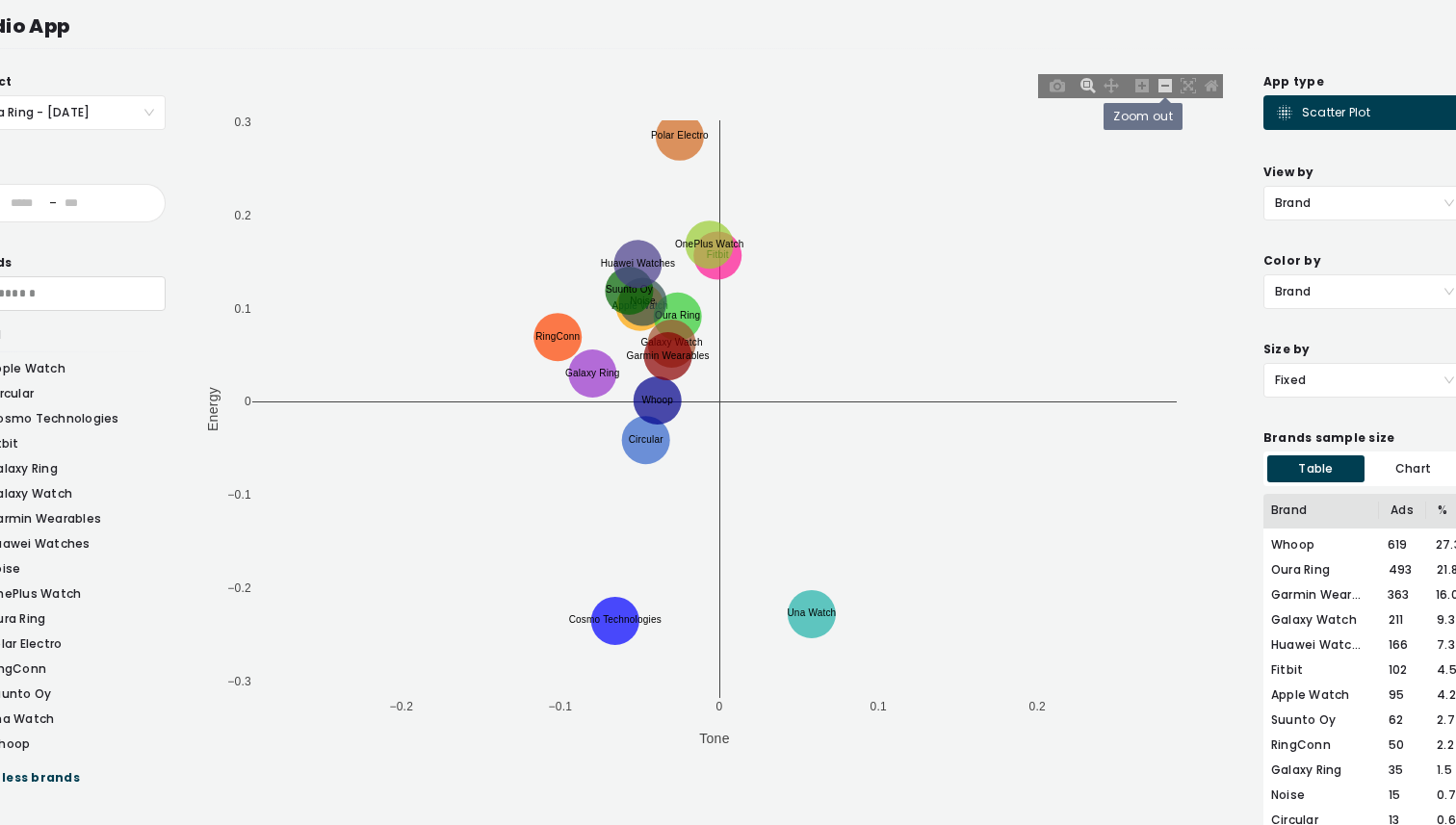
click at [1165, 83] on icon at bounding box center [1166, 86] width 14 height 14
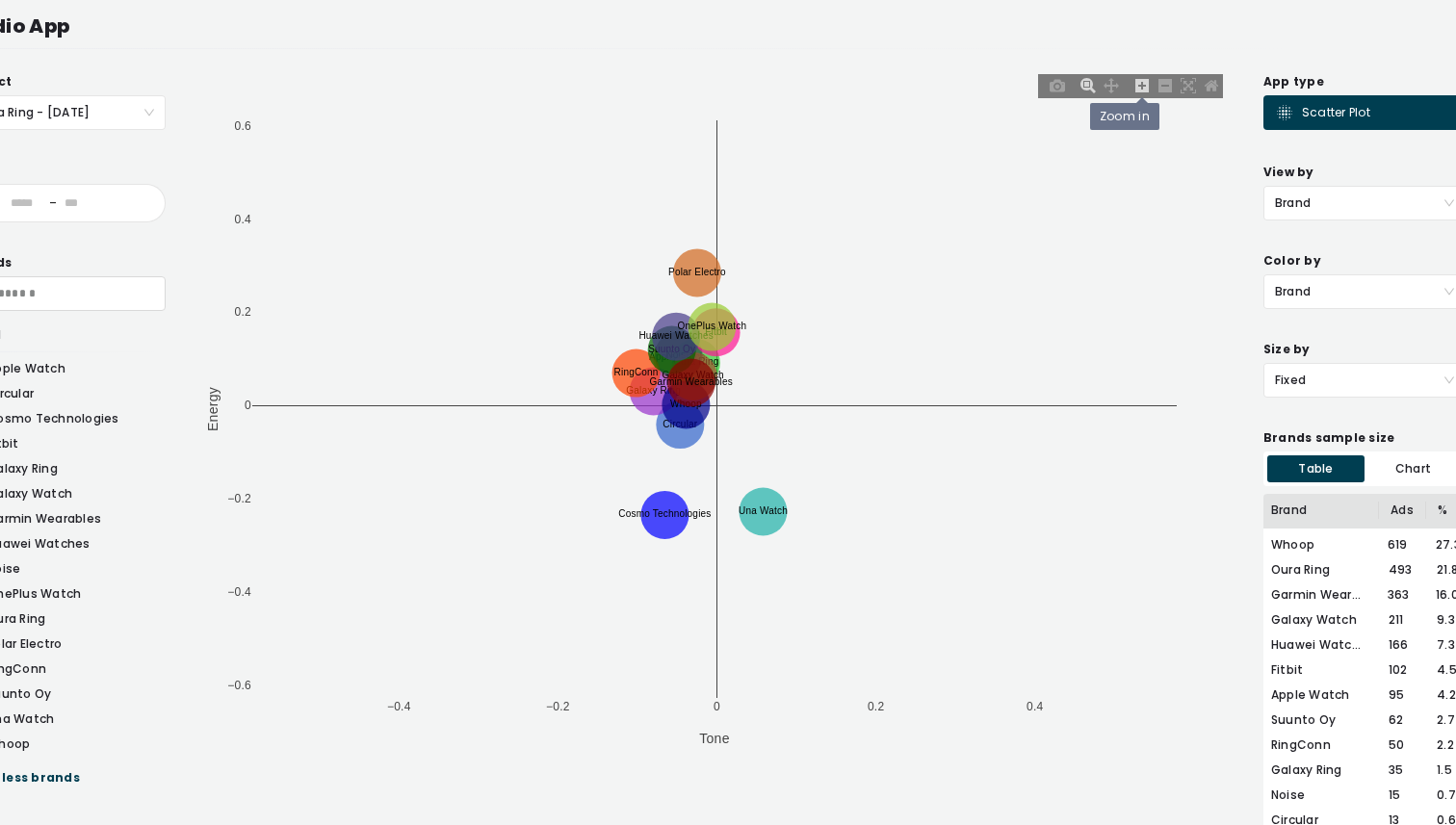
click at [1135, 84] on icon at bounding box center [1142, 86] width 14 height 14
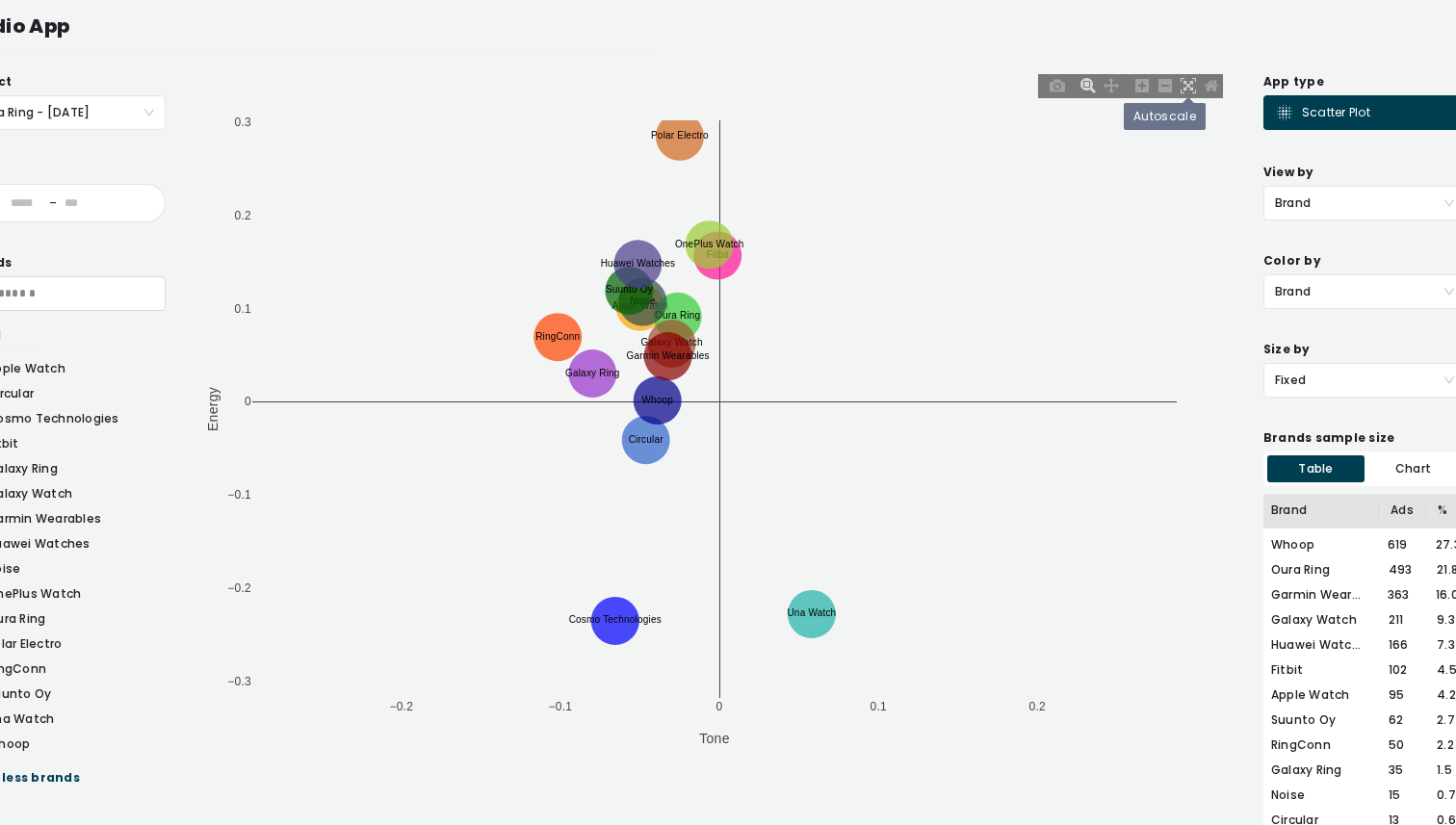
click at [1189, 81] on icon at bounding box center [1188, 86] width 16 height 16
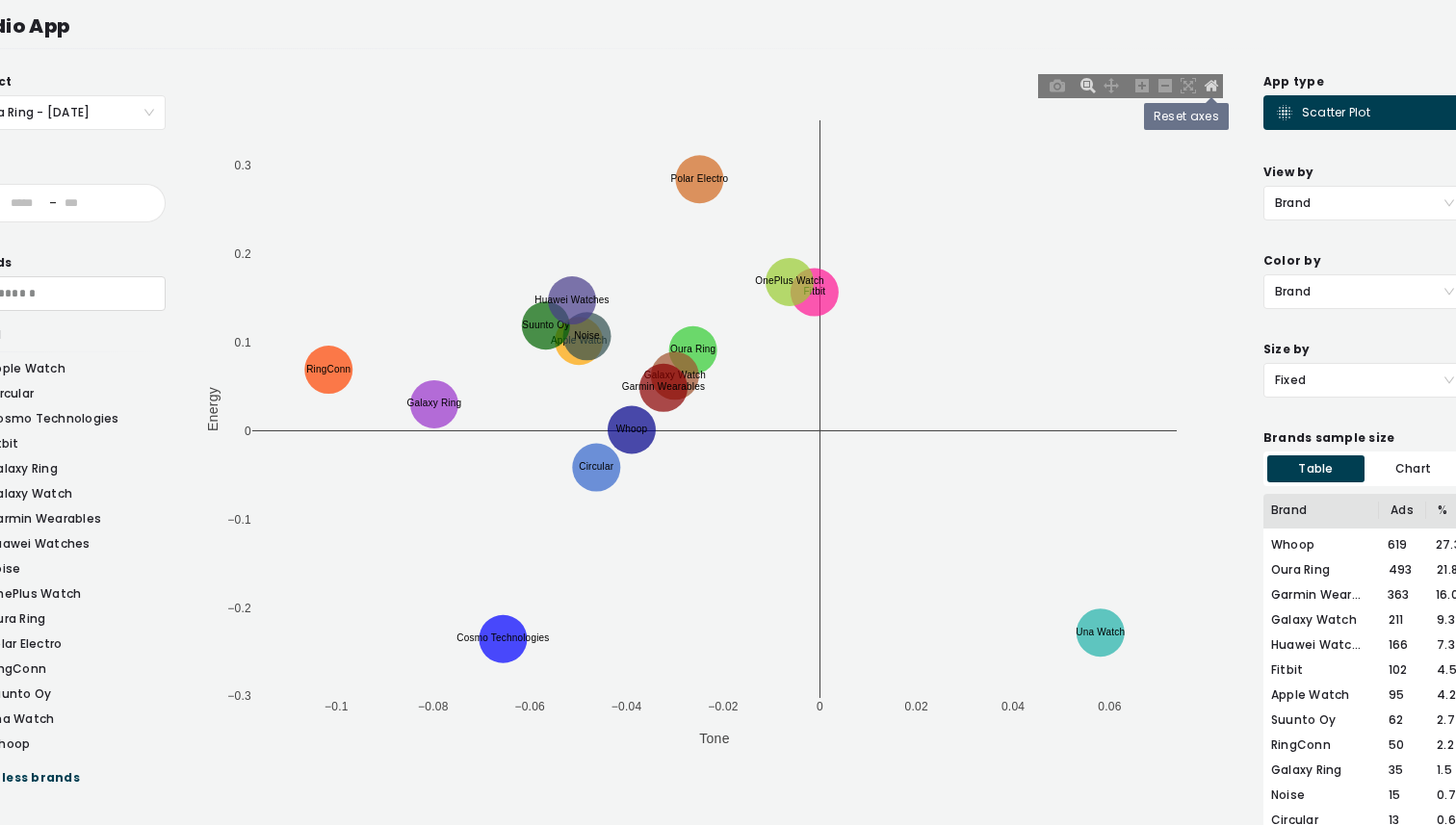
click at [1209, 88] on icon at bounding box center [1212, 85] width 14 height 11
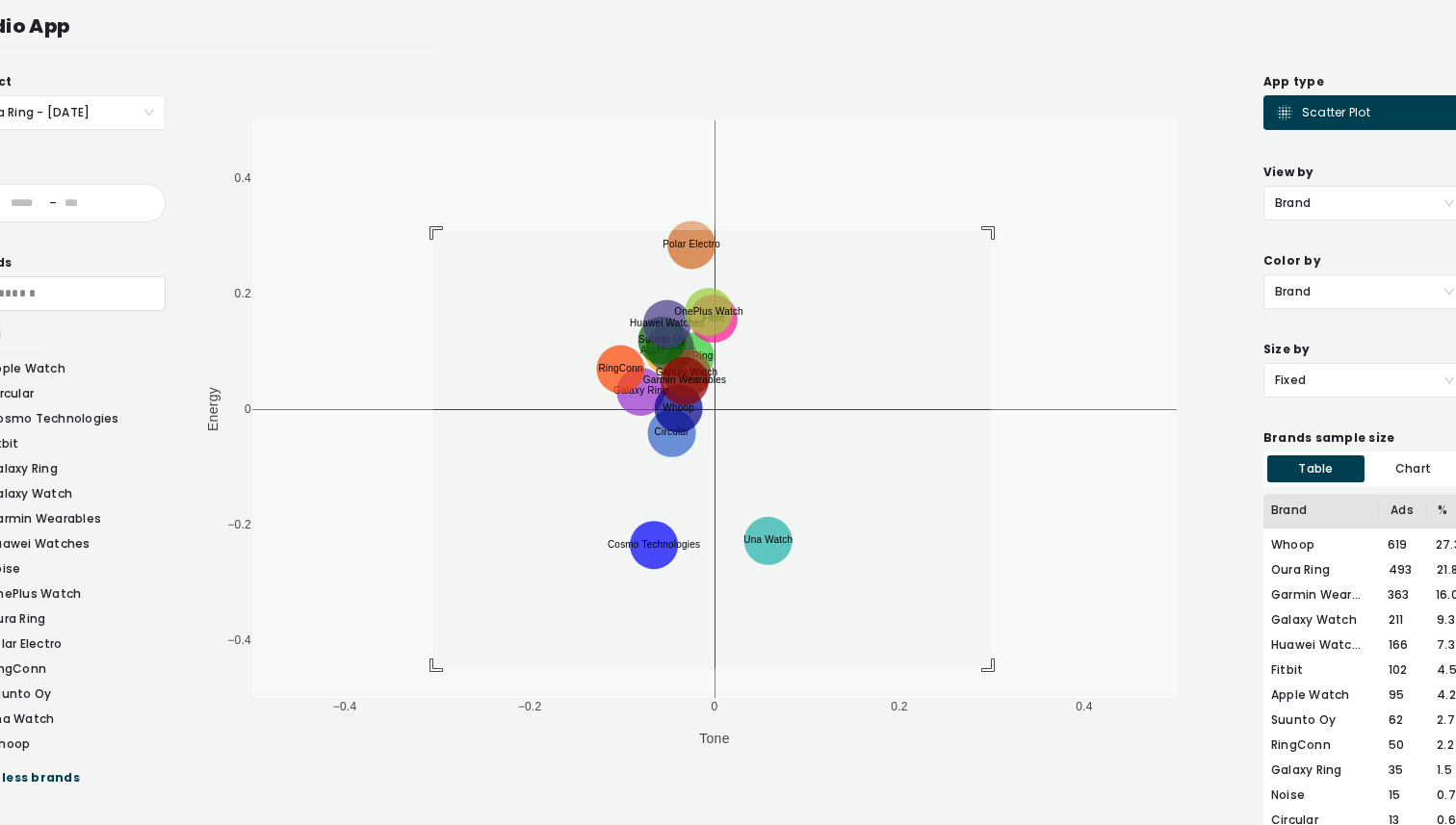
drag, startPoint x: 434, startPoint y: 230, endPoint x: 989, endPoint y: 667, distance: 706.4
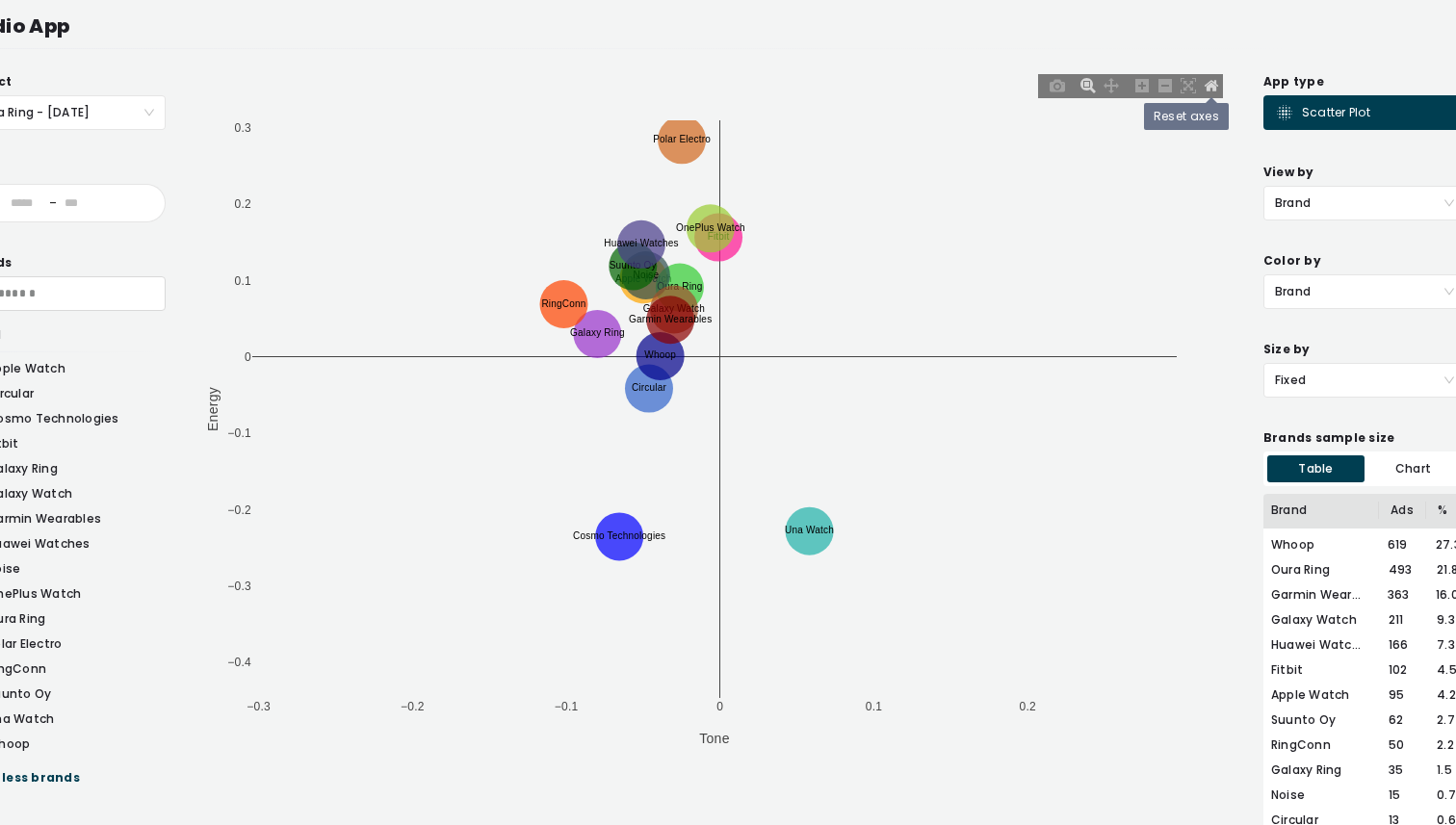
click at [1208, 87] on icon at bounding box center [1212, 85] width 14 height 11
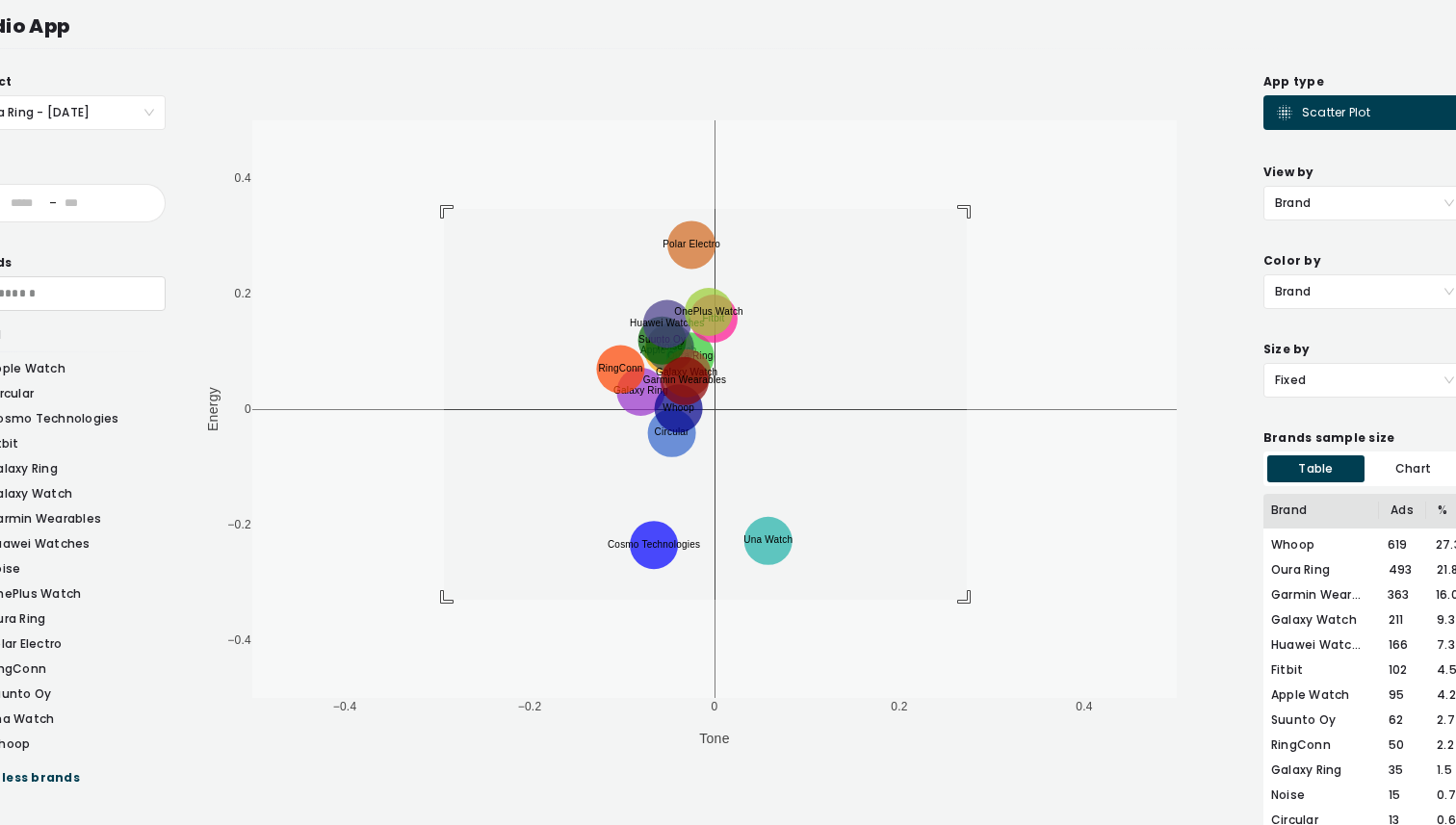
drag, startPoint x: 444, startPoint y: 208, endPoint x: 967, endPoint y: 600, distance: 653.6
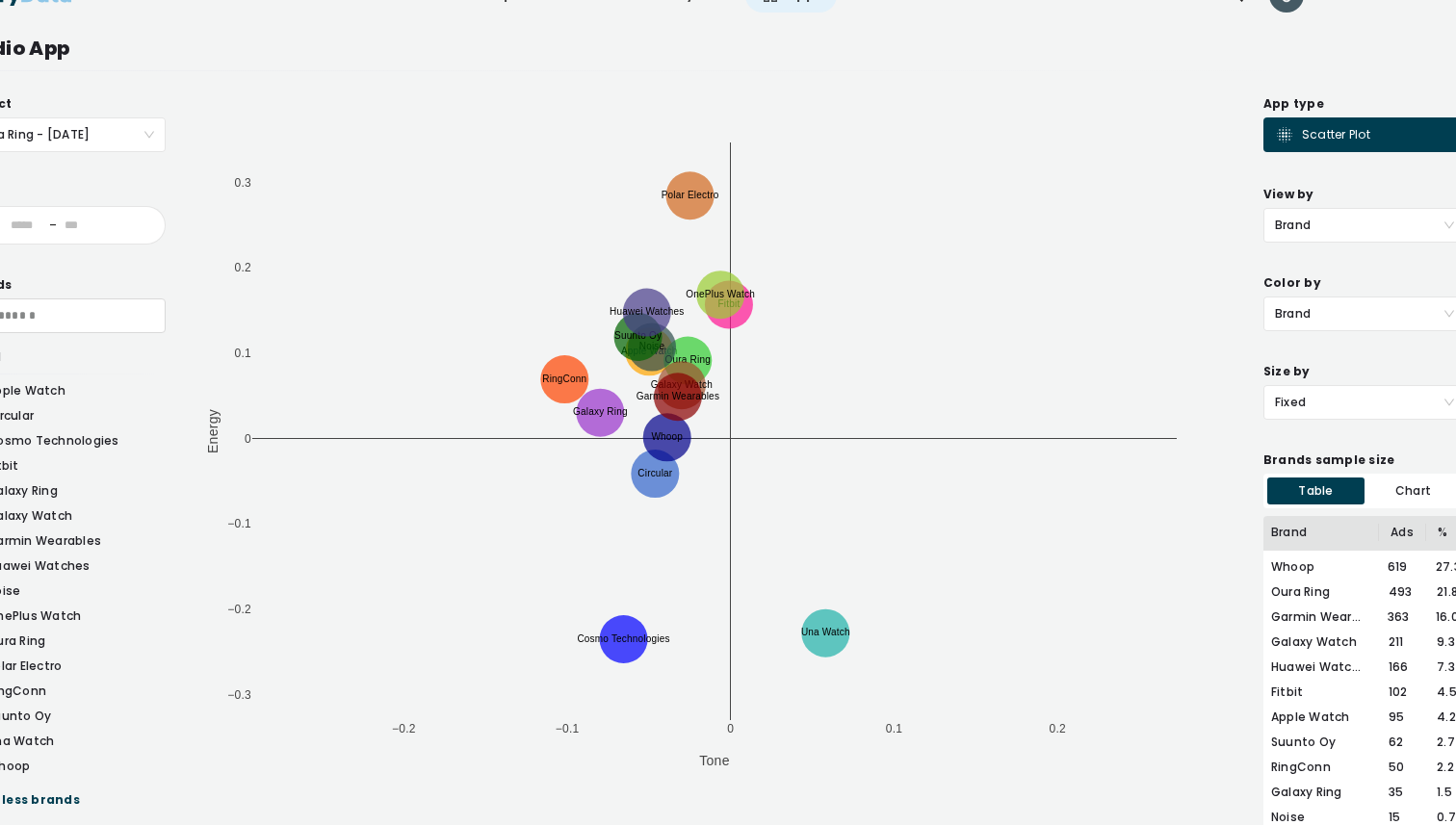
scroll to position [45, 94]
